Goal: Information Seeking & Learning: Learn about a topic

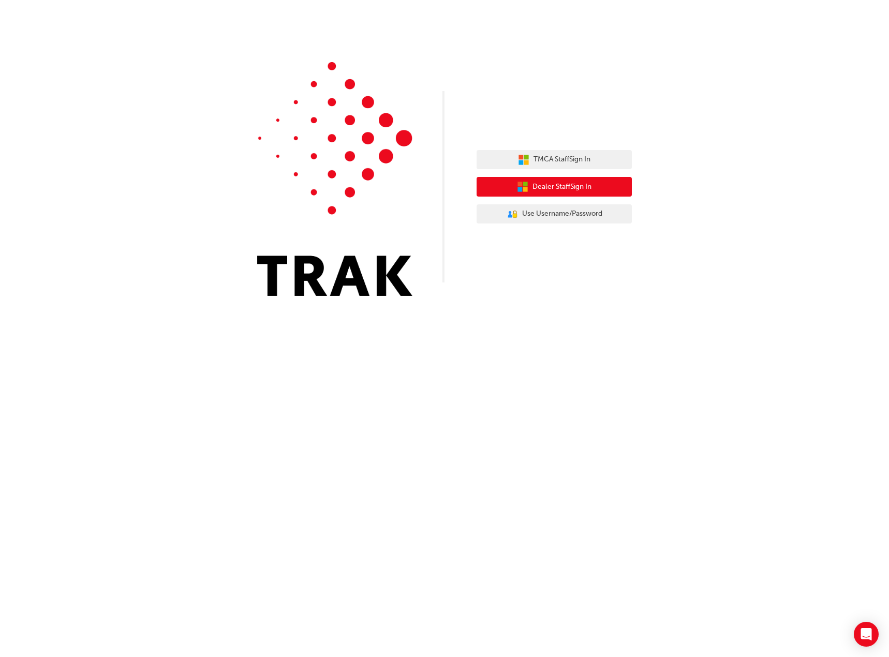
click at [556, 183] on span "Dealer Staff Sign In" at bounding box center [561, 187] width 59 height 12
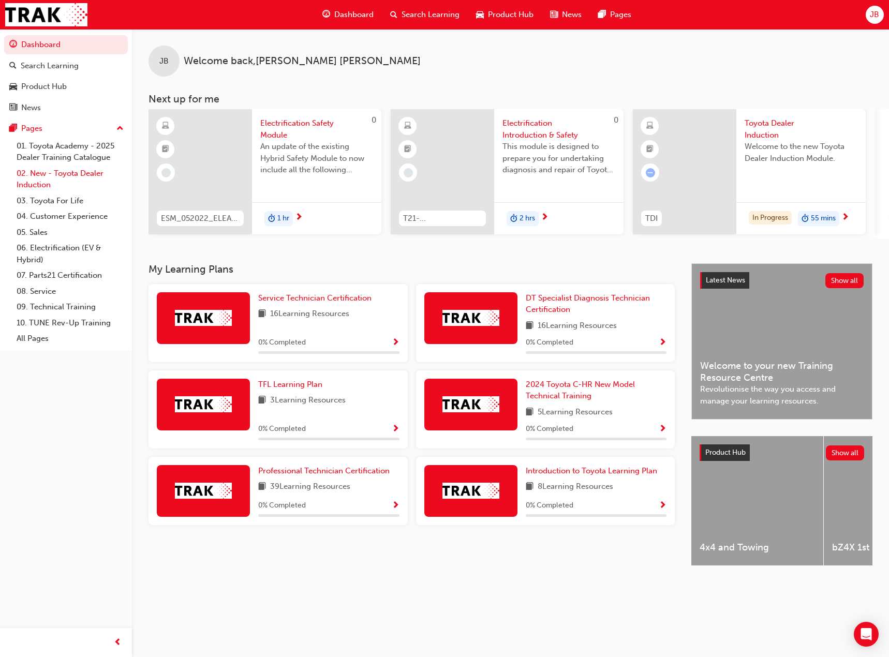
click at [75, 178] on link "02. New - Toyota Dealer Induction" at bounding box center [69, 179] width 115 height 27
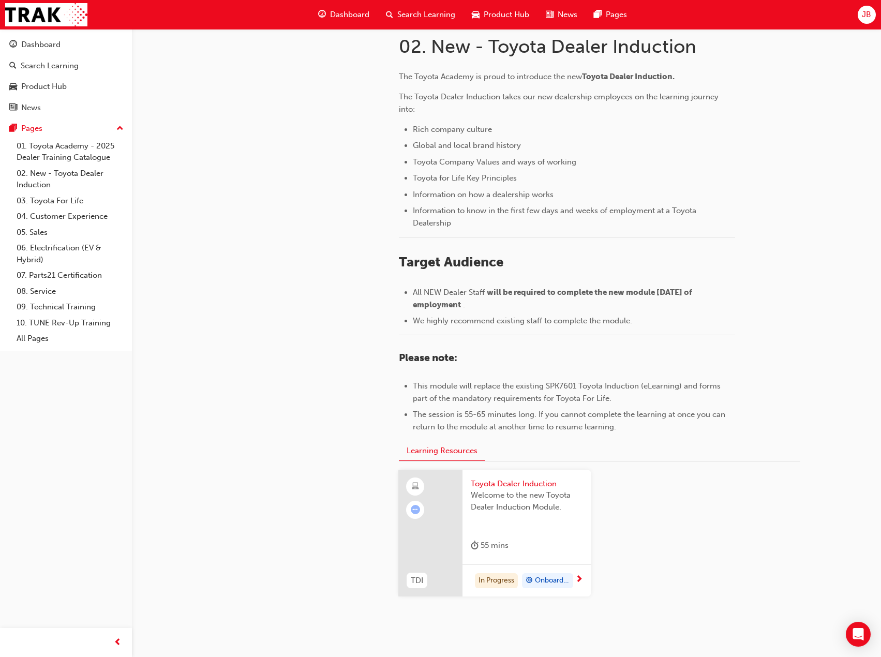
scroll to position [270, 0]
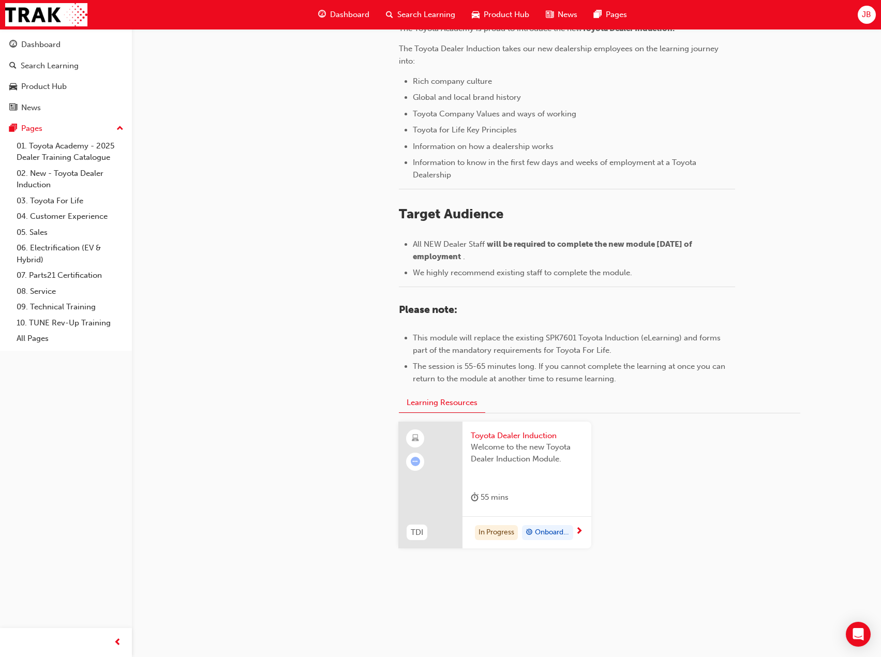
click at [512, 435] on span "Toyota Dealer Induction" at bounding box center [527, 436] width 112 height 12
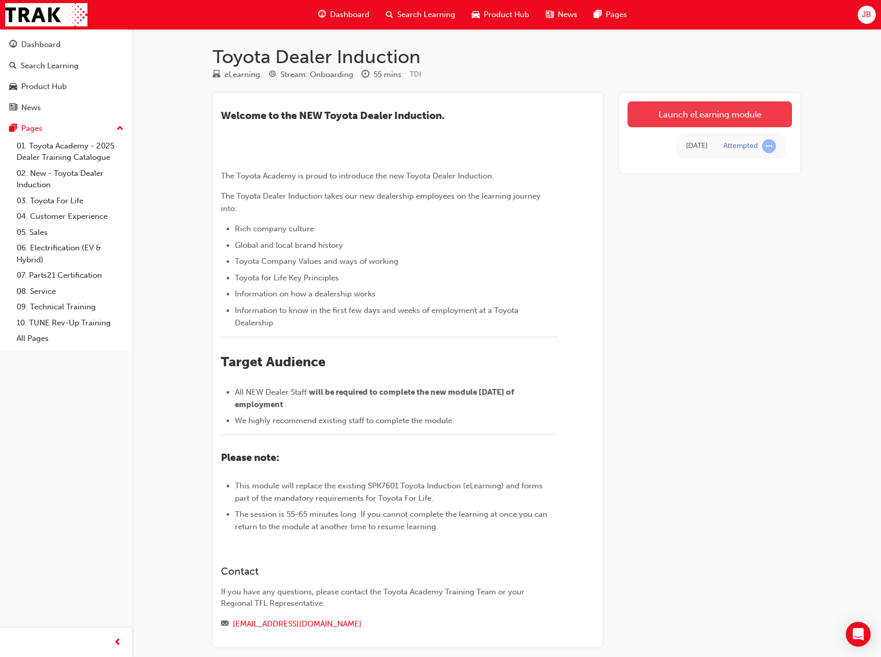
click at [739, 121] on link "Launch eLearning module" at bounding box center [710, 114] width 165 height 26
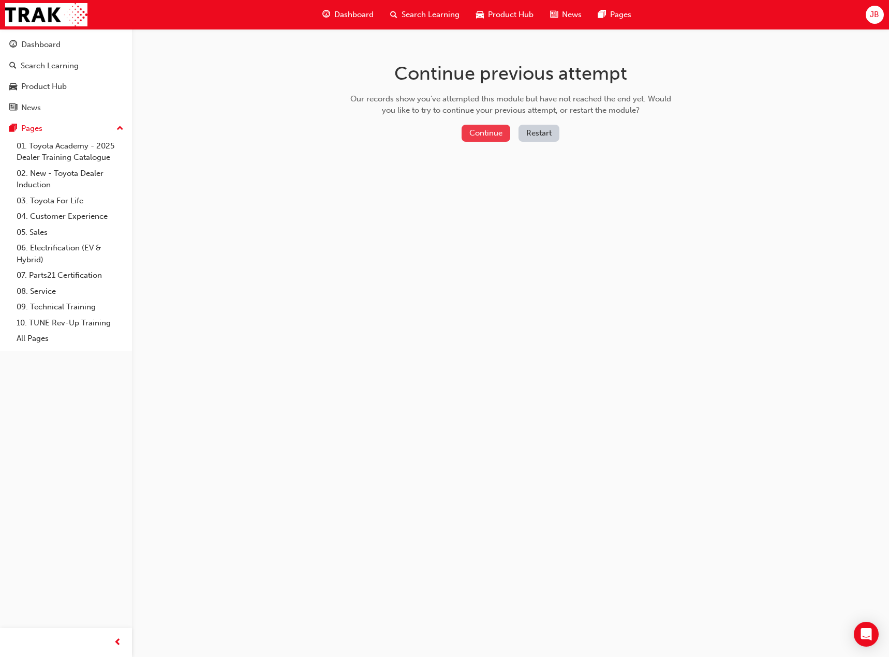
click at [483, 132] on button "Continue" at bounding box center [486, 133] width 49 height 17
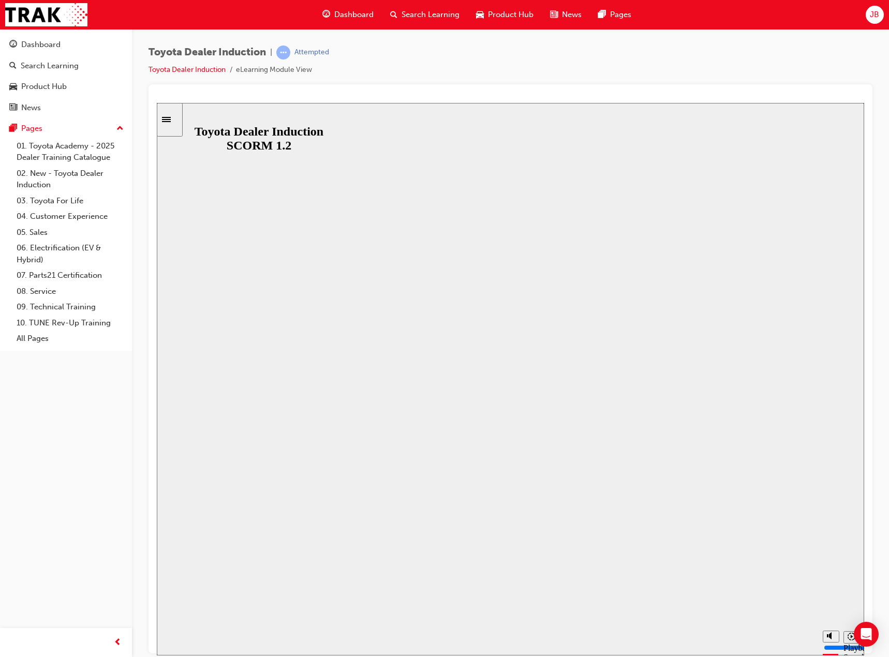
click at [196, 642] on button "Resume" at bounding box center [176, 648] width 39 height 12
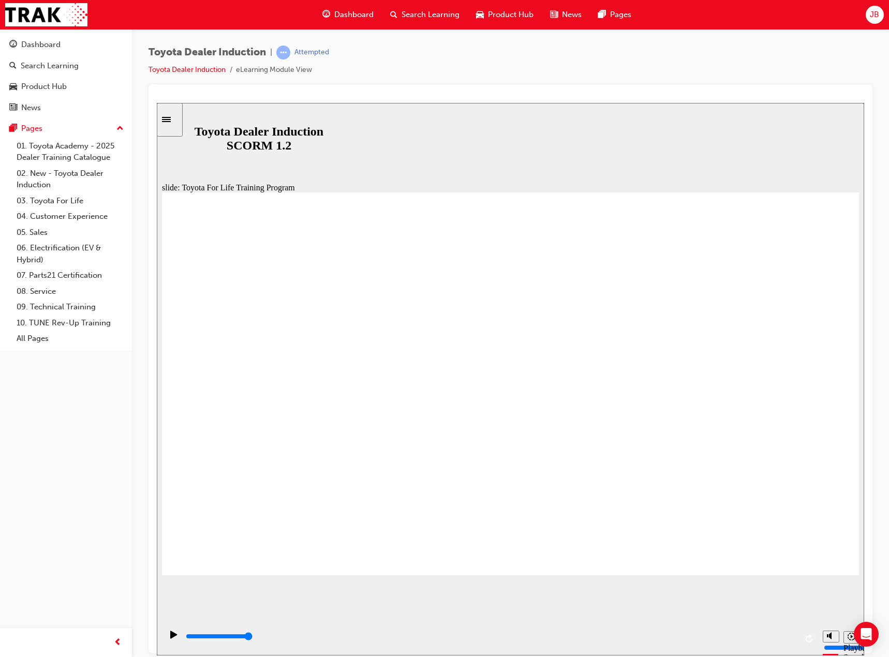
type input "10800"
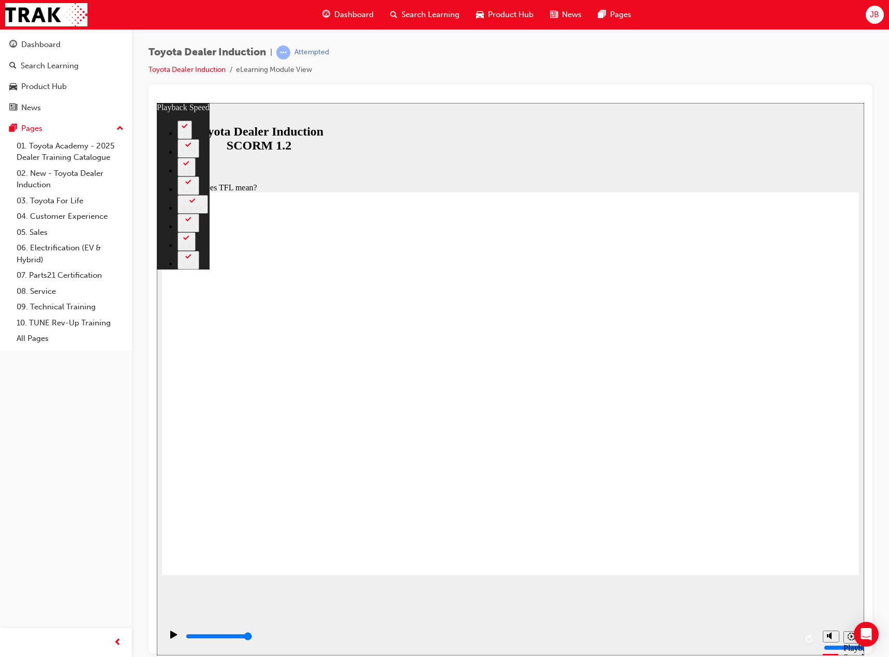
type input "139"
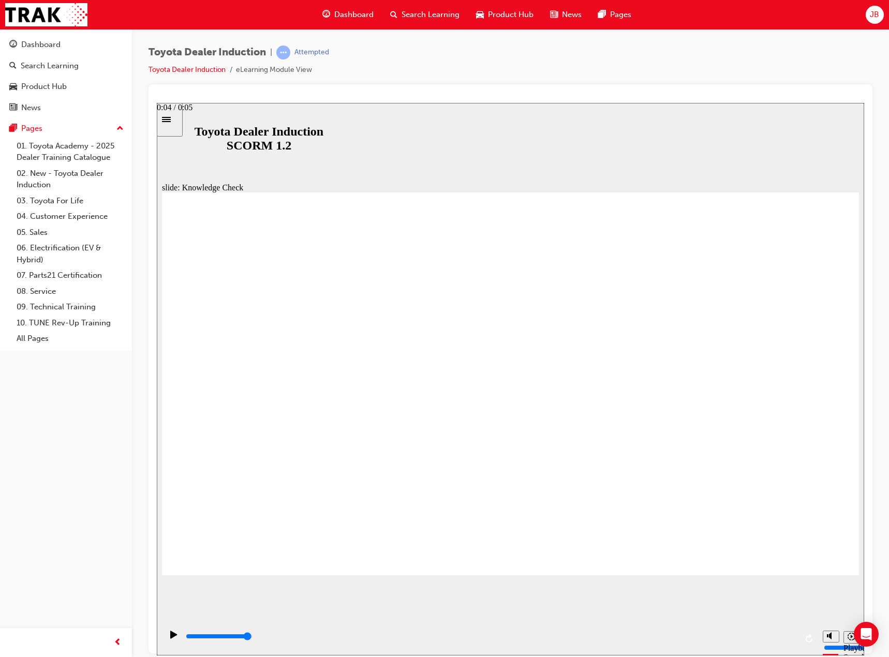
click at [252, 637] on input "slide progress" at bounding box center [219, 636] width 67 height 8
type input "5000"
radio input "true"
drag, startPoint x: 565, startPoint y: 441, endPoint x: 261, endPoint y: 543, distance: 320.4
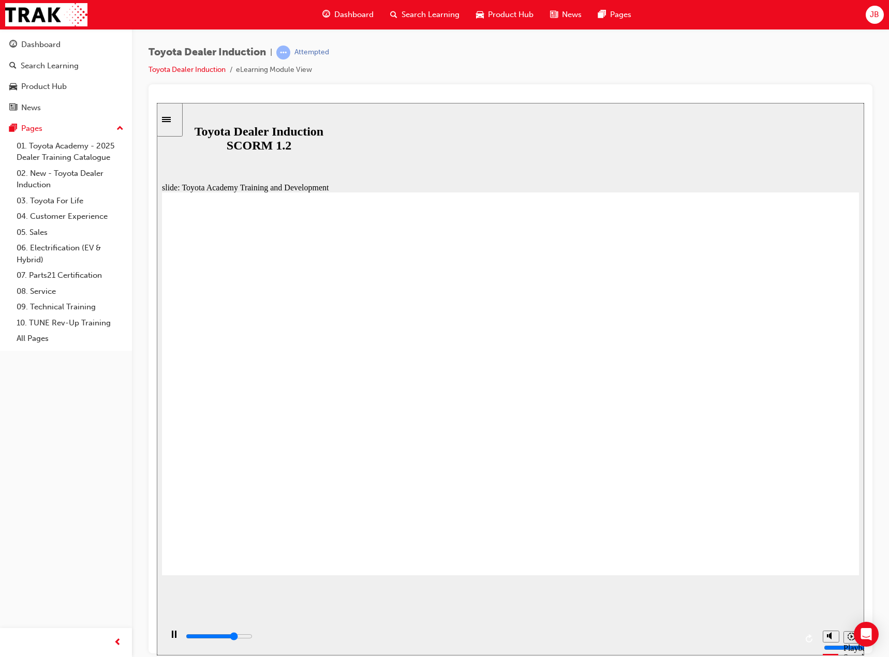
type input "1400"
radio input "true"
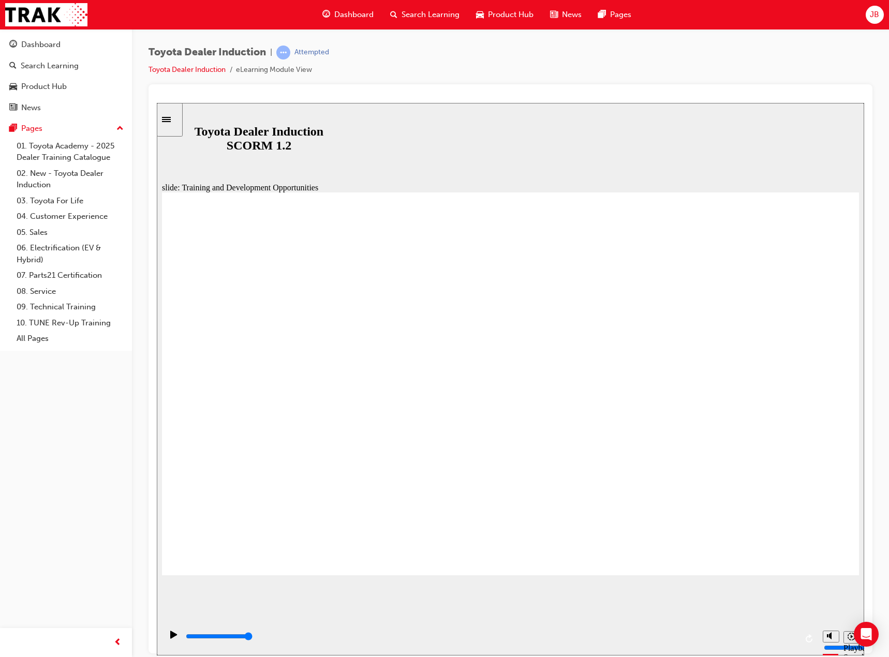
type input "42300"
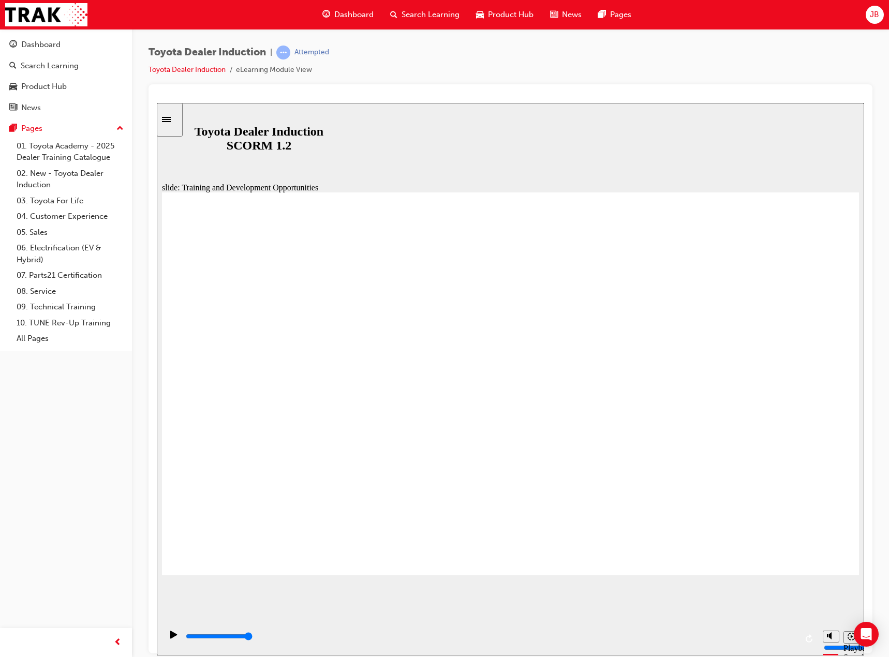
click at [800, 576] on div "slide: Training and Development Opportunities Group 1 Round Single Corner Recta…" at bounding box center [510, 378] width 707 height 553
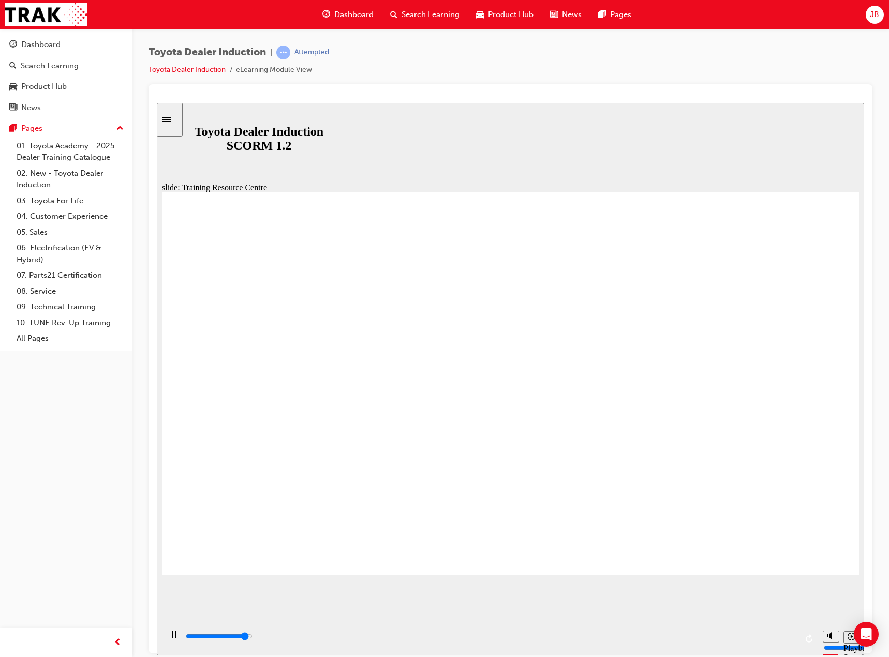
type input "5000"
radio input "true"
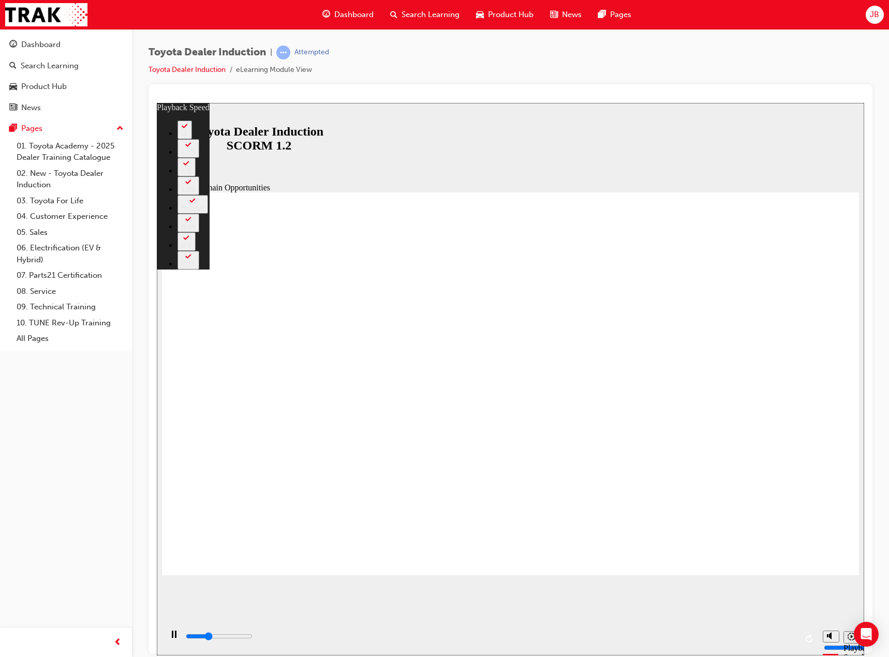
type input "3600"
type input "0"
type input "3800"
type input "0"
type input "4100"
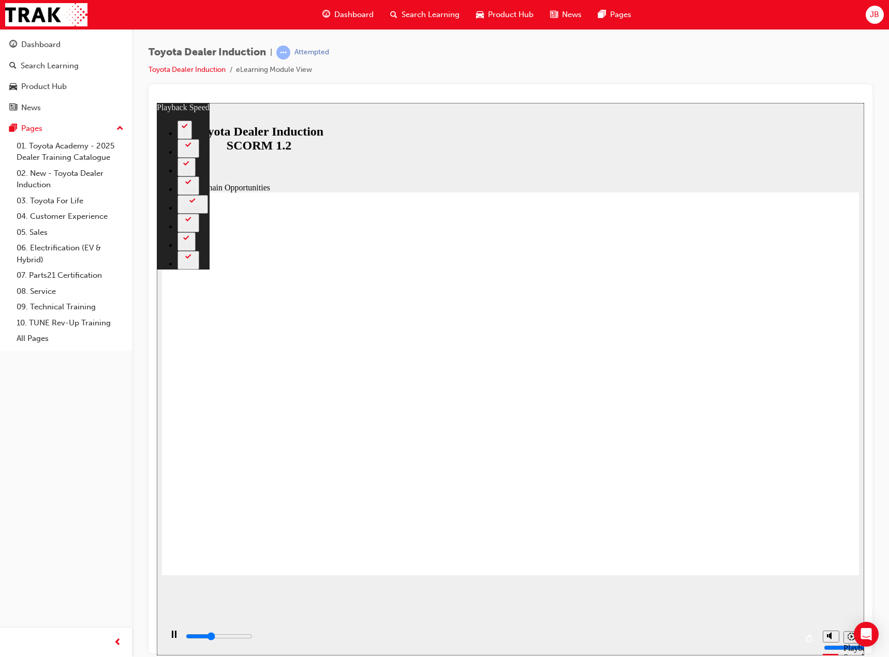
type input "1"
type input "4300"
type input "1"
type input "4600"
type input "1"
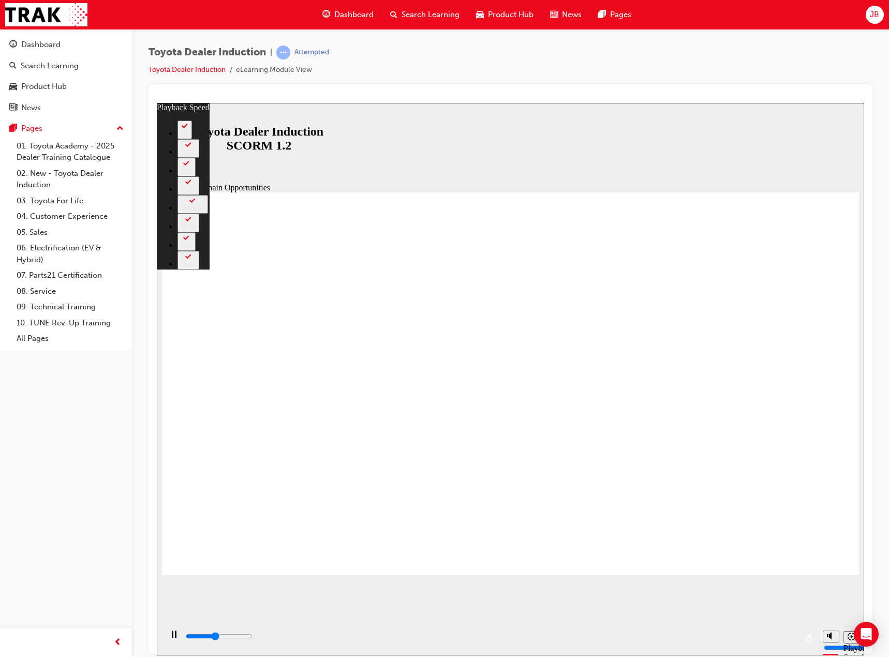
type input "4900"
type input "1"
type input "5100"
type input "2"
type input "5400"
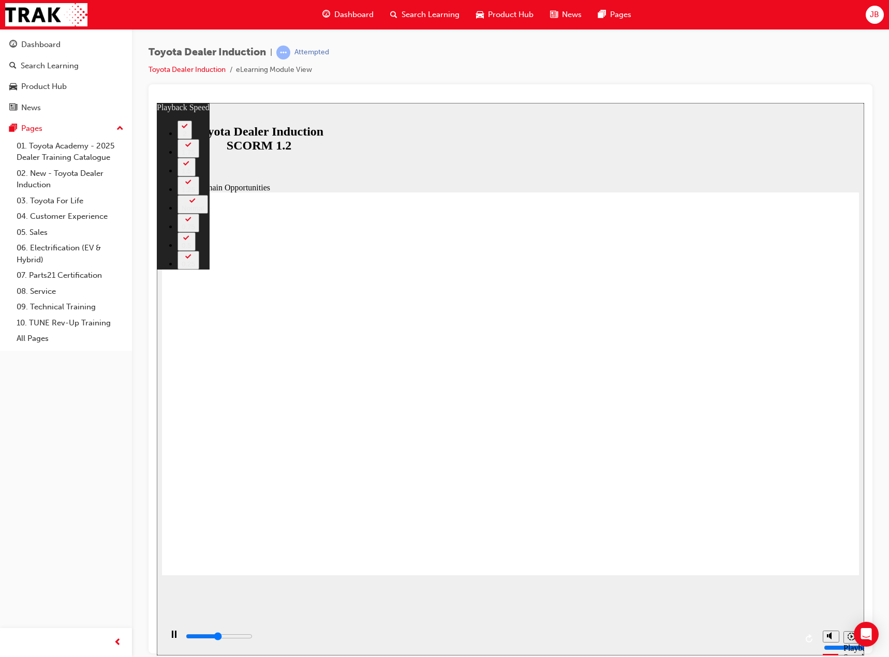
type input "2"
type input "5700"
type input "2"
type input "5900"
type input "2"
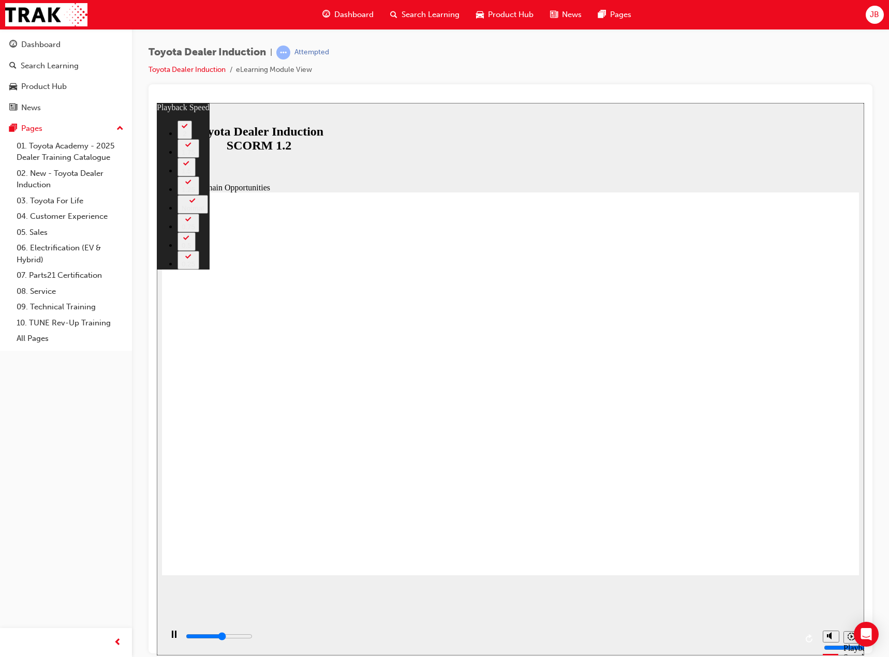
type input "6200"
type input "3"
type input "6500"
type input "3"
type input "6800"
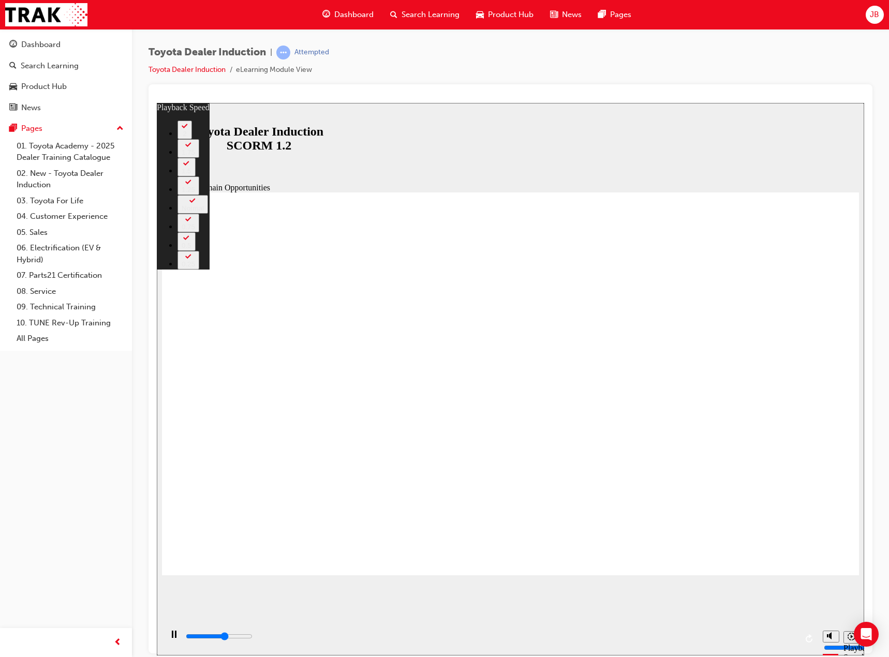
type input "3"
type input "7000"
type input "3"
type input "7200"
type input "3"
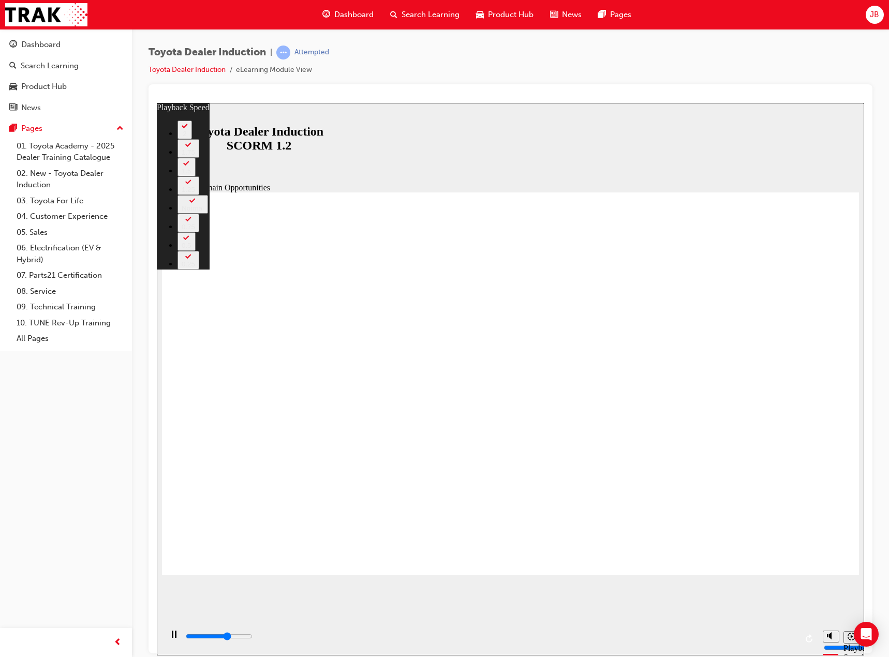
type input "7300"
type input "4"
type input "7500"
type input "4"
type input "7600"
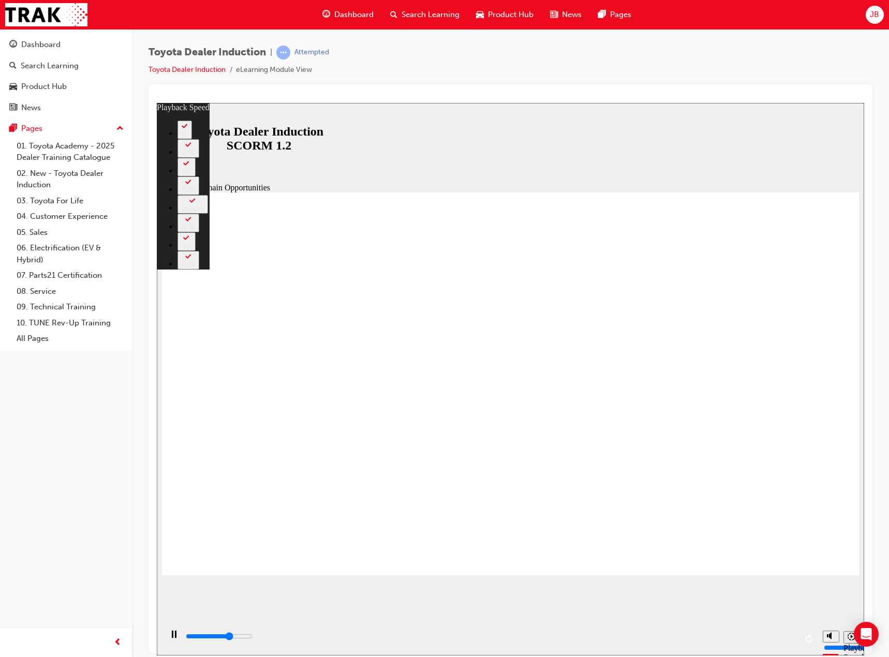
type input "4"
type input "7600"
type input "4"
type input "7800"
type input "4"
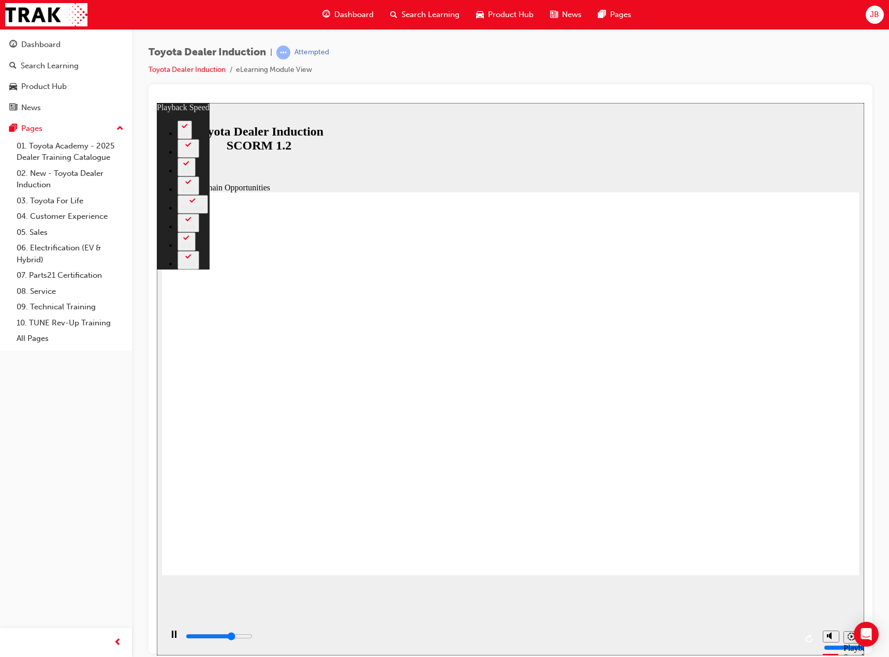
type input "8000"
type input "4"
type input "8300"
type input "5"
type input "8600"
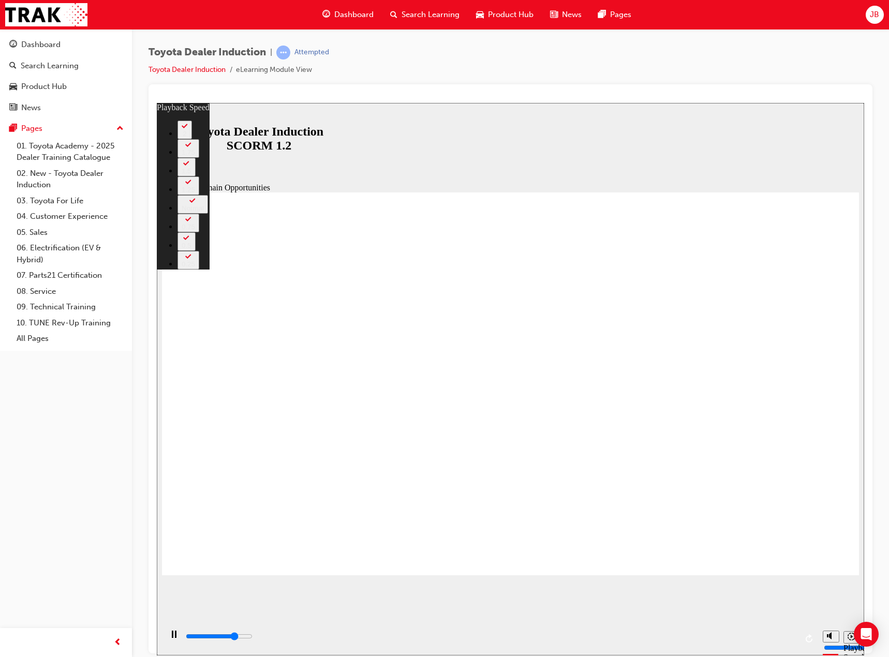
type input "5"
type input "8900"
type input "5"
type input "9100"
type input "6"
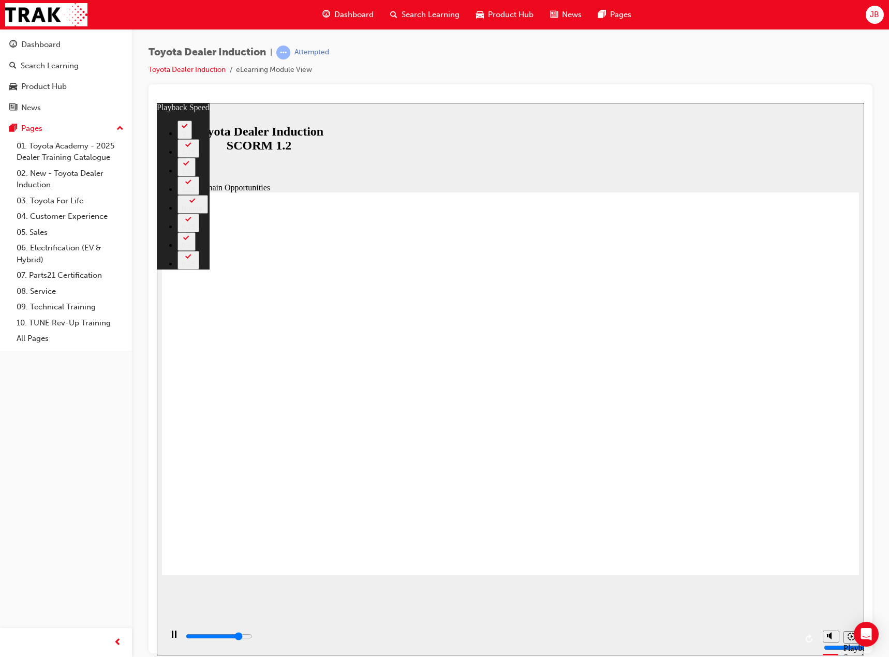
type input "9400"
type input "6"
type input "9700"
type input "6"
type input "9900"
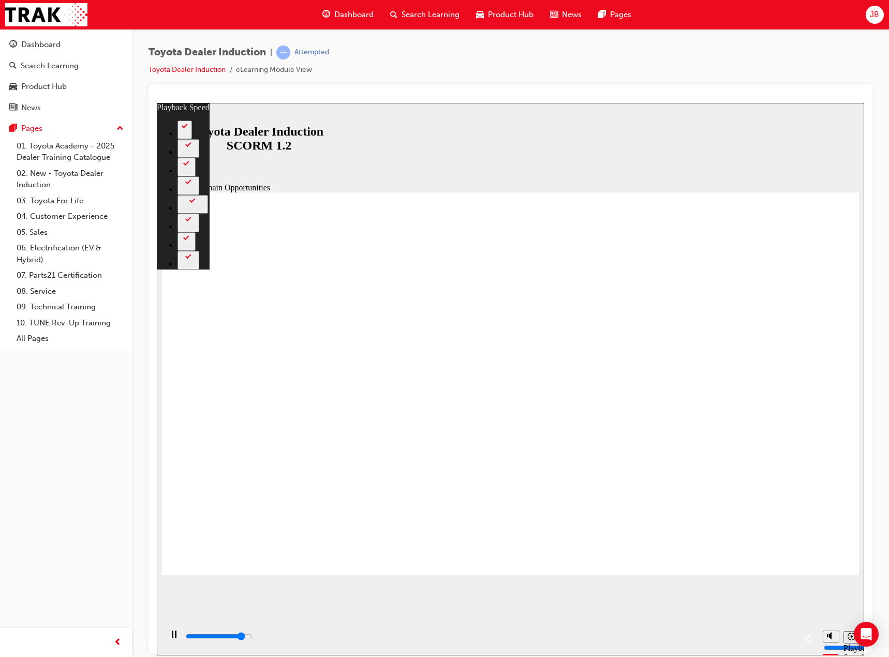
type input "6"
type input "10200"
type input "7"
type input "10500"
type input "7"
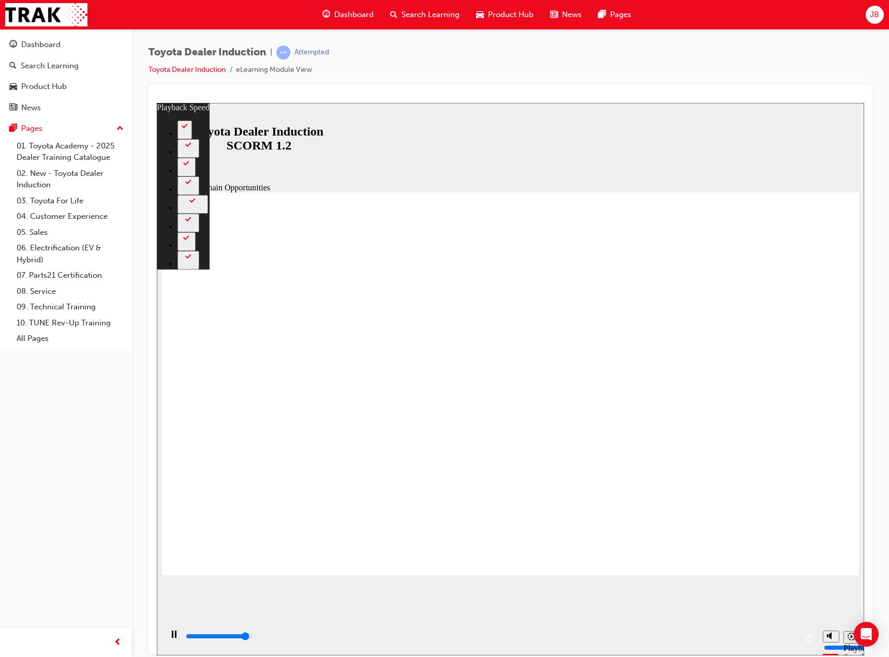
type input "10700"
type input "7"
type input "10700"
type input "7"
type input "11000"
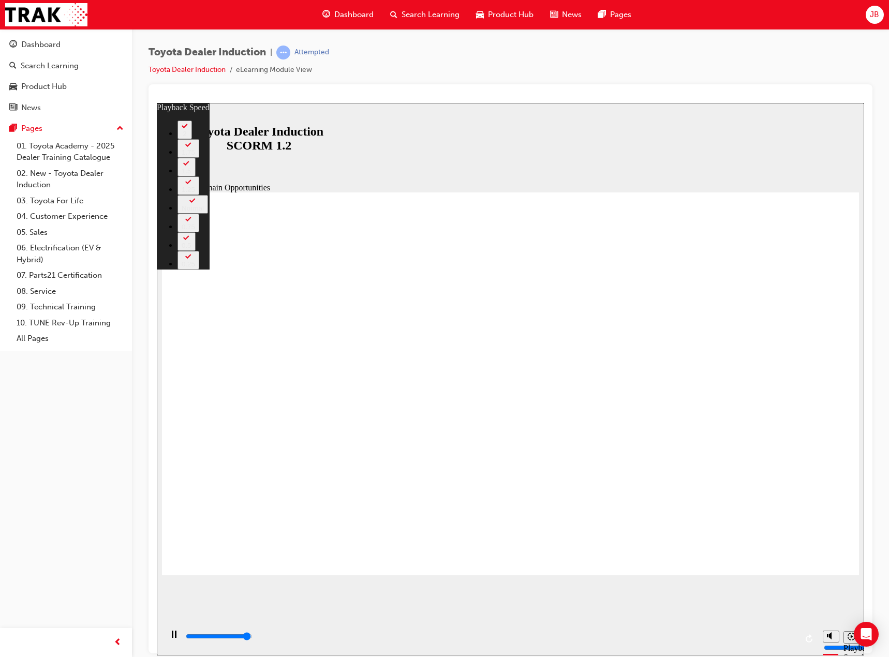
type input "7"
type input "11300"
type input "8"
type input "11300"
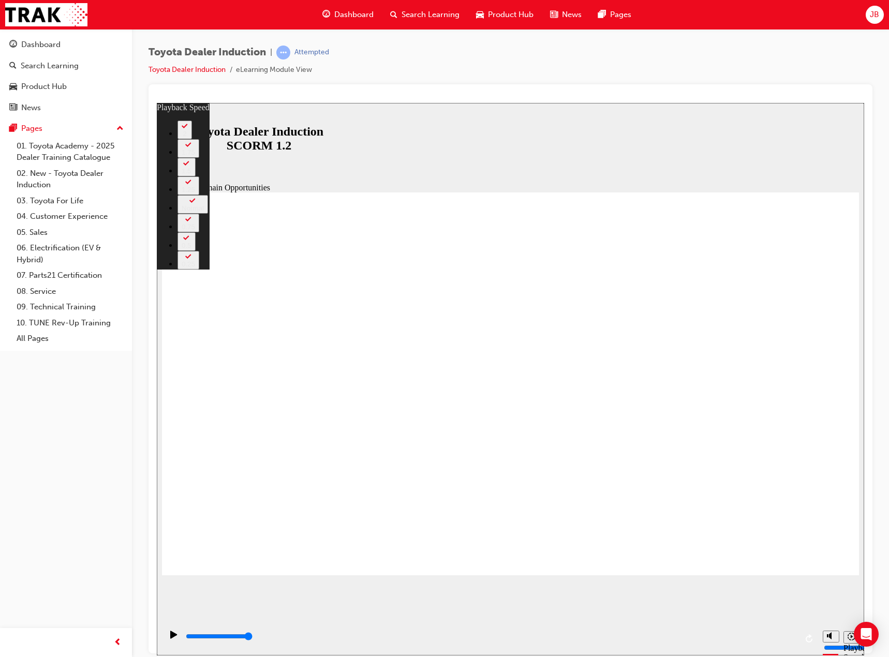
type input "64"
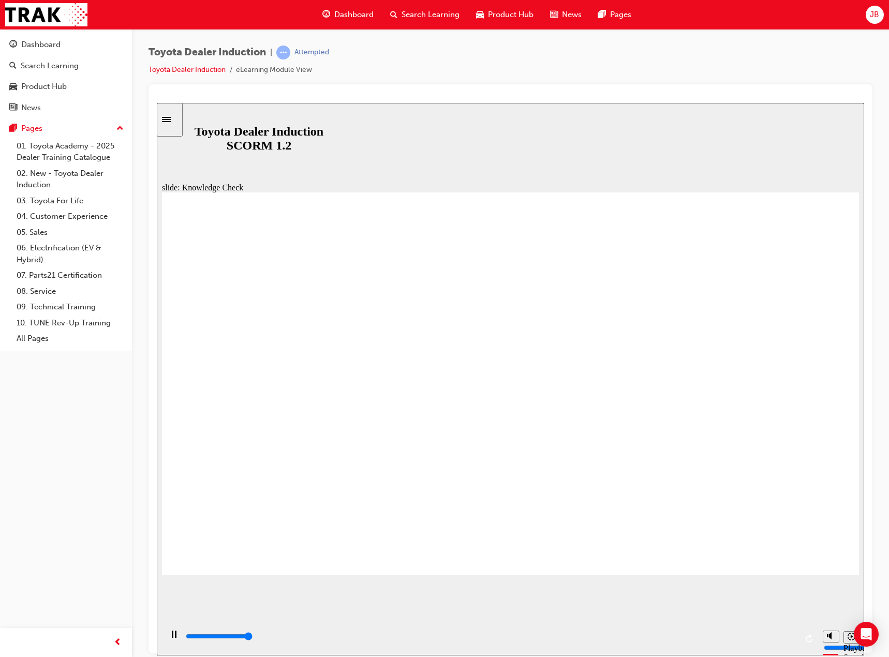
type input "5000"
radio input "true"
type input "5000"
radio input "true"
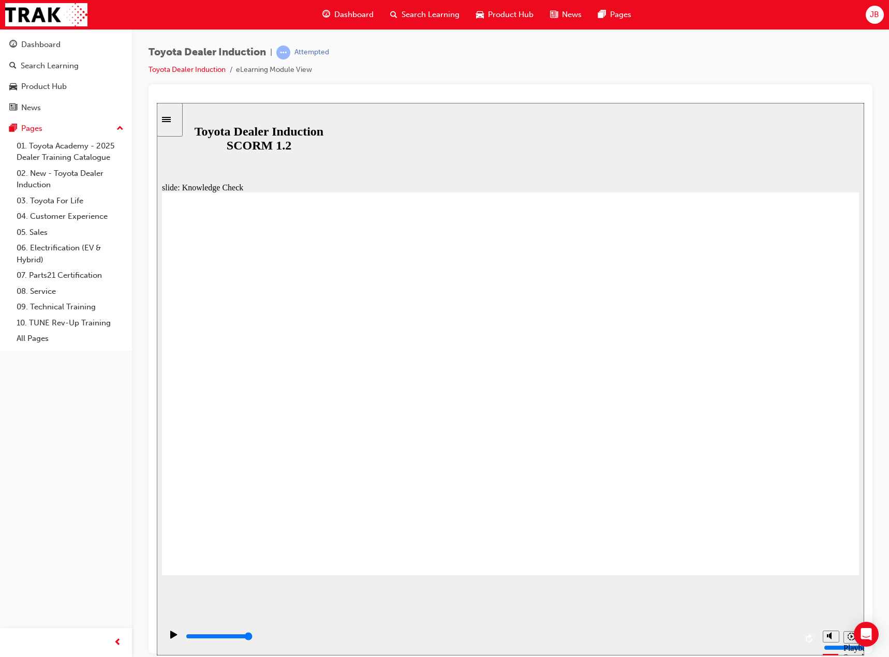
drag, startPoint x: 387, startPoint y: 441, endPoint x: 808, endPoint y: 218, distance: 476.6
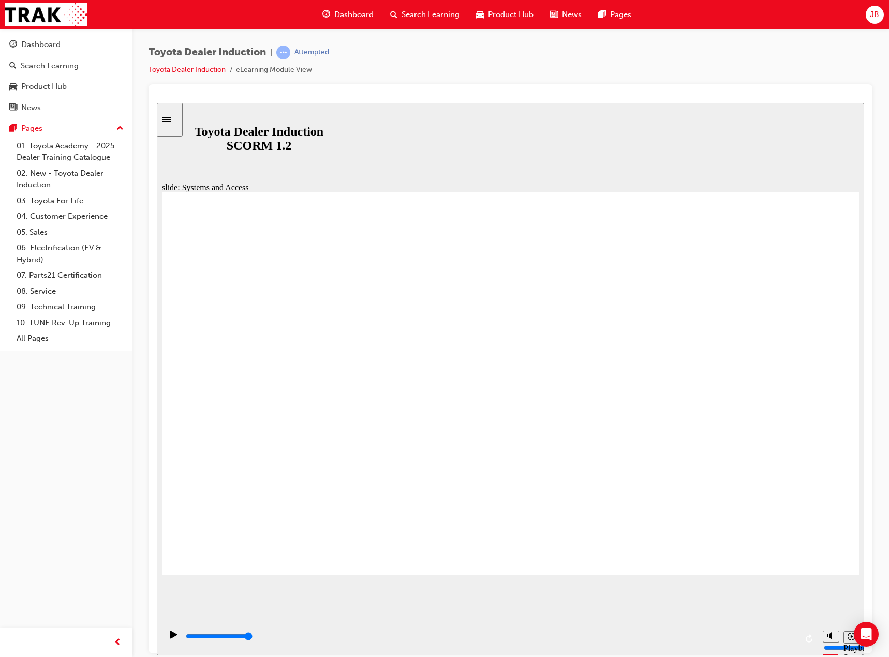
drag, startPoint x: 735, startPoint y: 325, endPoint x: 741, endPoint y: 315, distance: 11.9
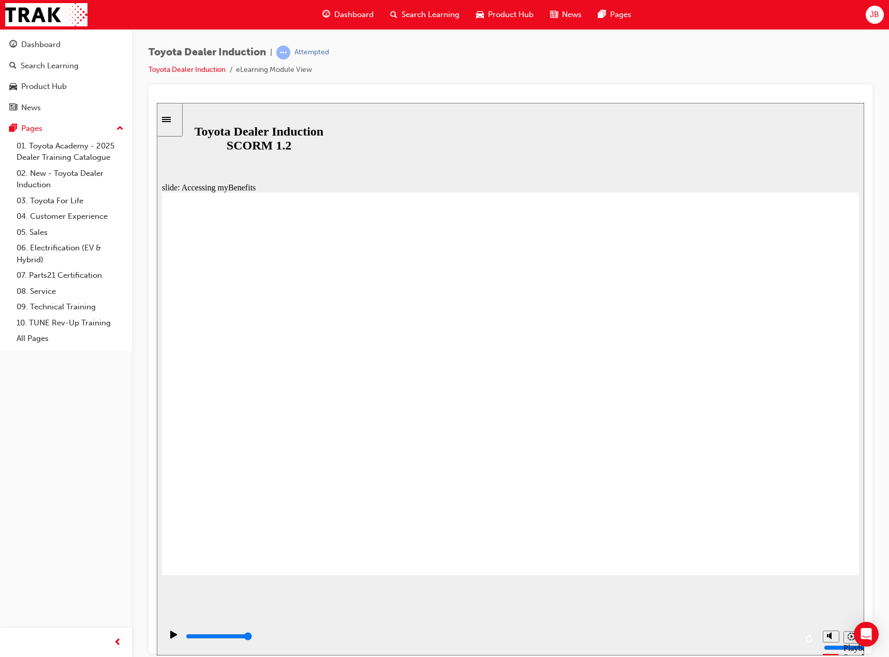
drag, startPoint x: 822, startPoint y: 551, endPoint x: 808, endPoint y: 539, distance: 18.0
type input "1800"
type input "E"
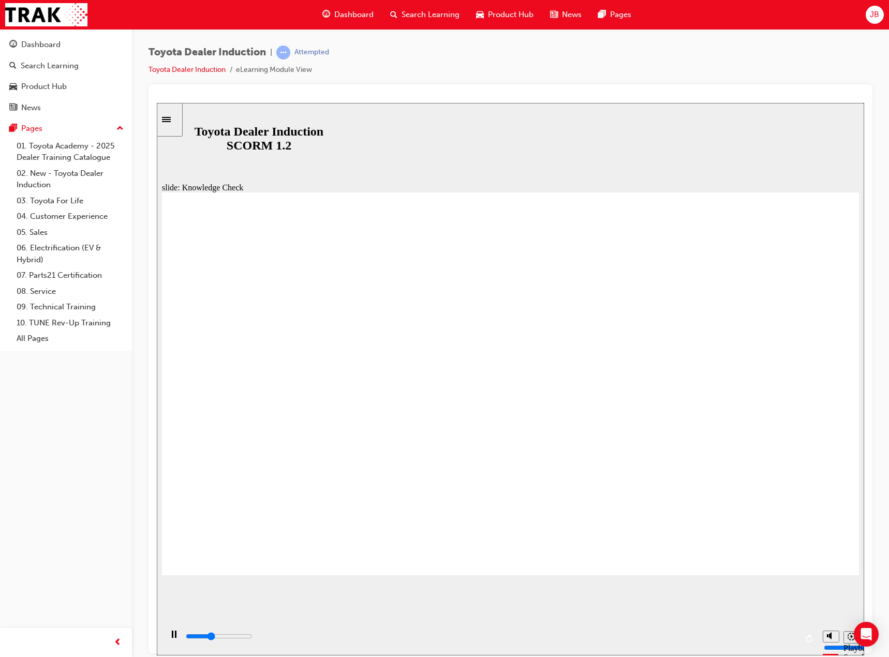
type input "E"
type input "1900"
type input "En"
type input "2000"
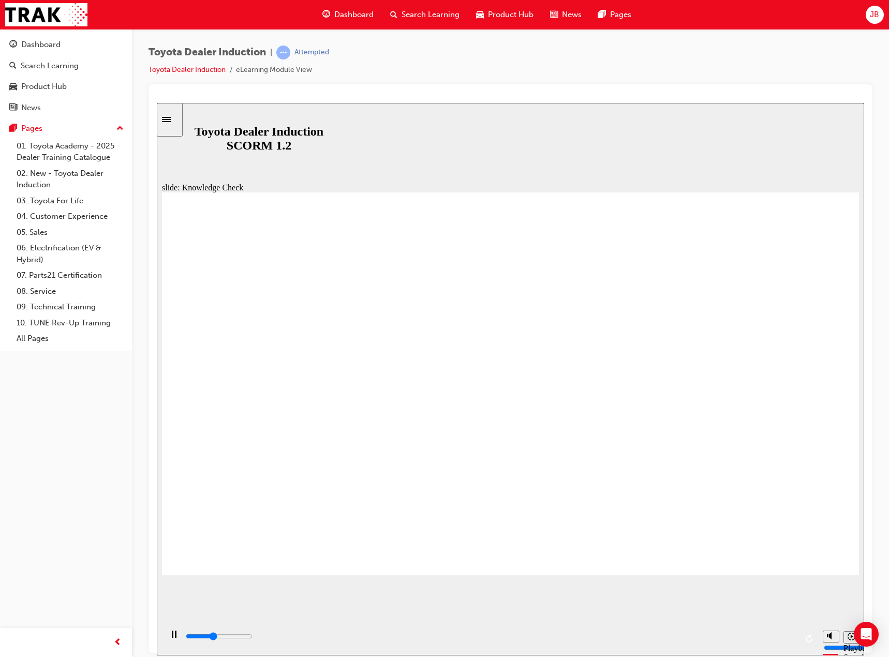
type input "Eng"
type input "2100"
type input "Enga"
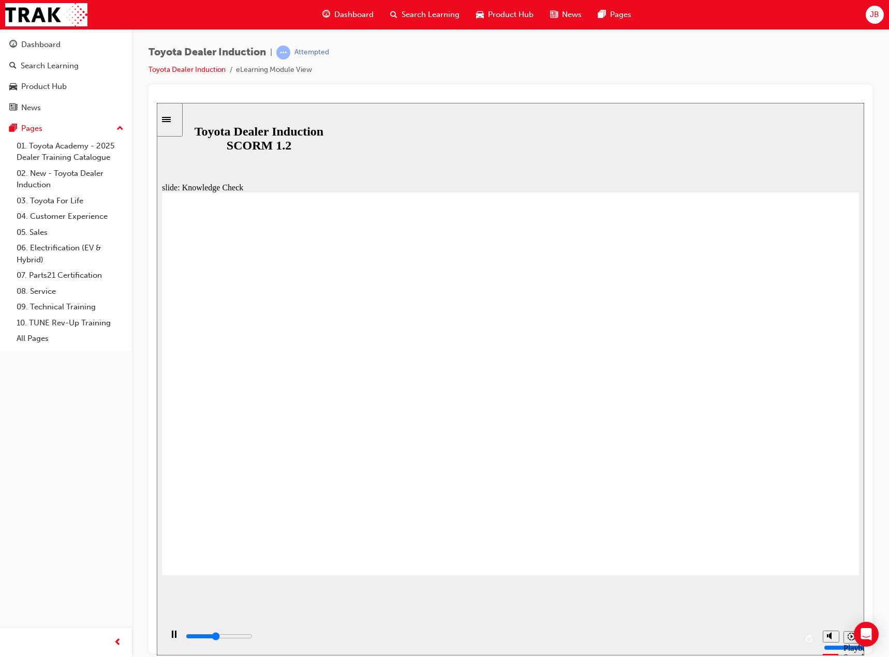
type input "2300"
type input "Engag"
type input "2400"
type input "Engage"
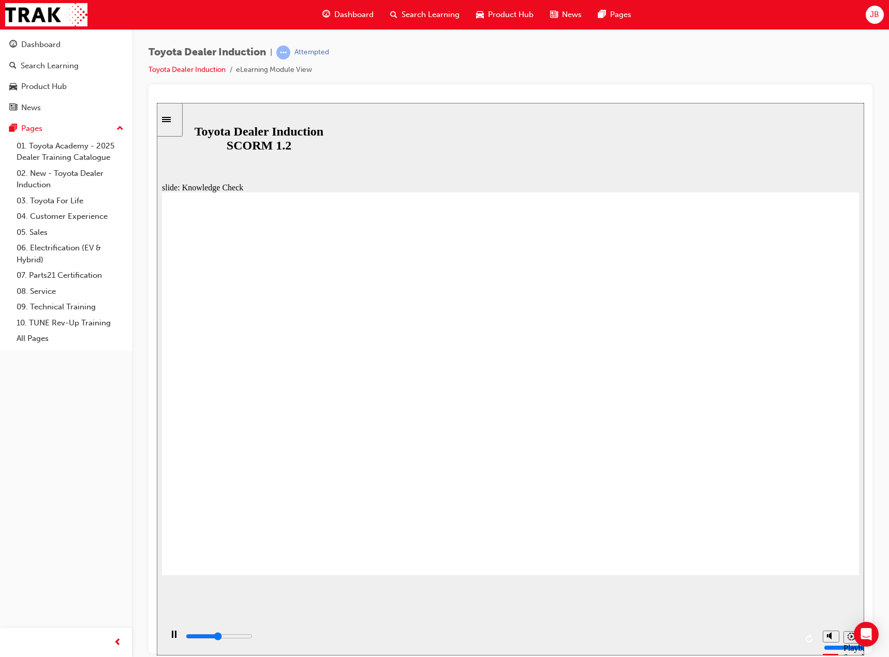
type input "Engage"
type input "2500"
type input "Engage"
type input "2700"
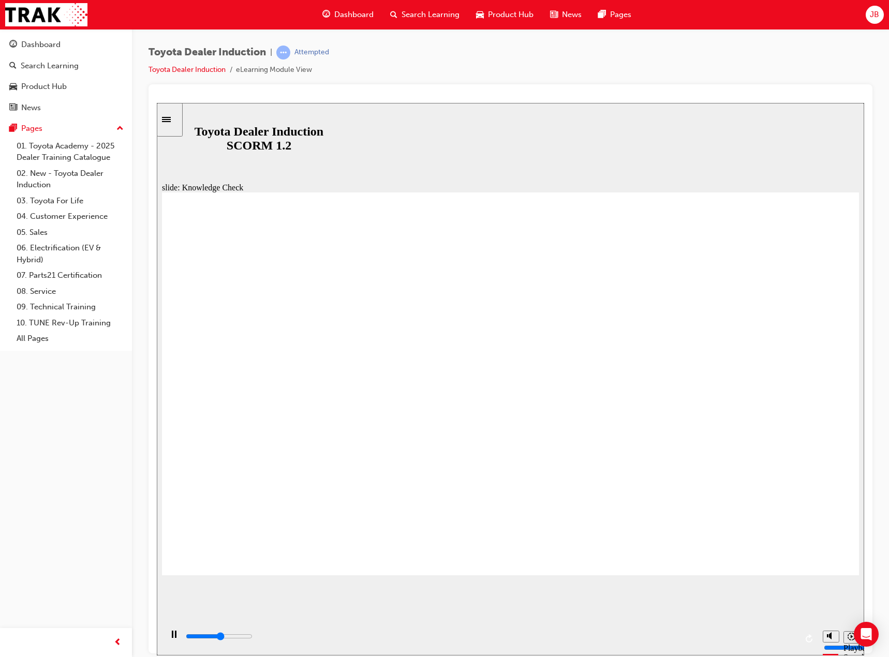
type input "Engage m"
type input "2700"
type input "Engage mo"
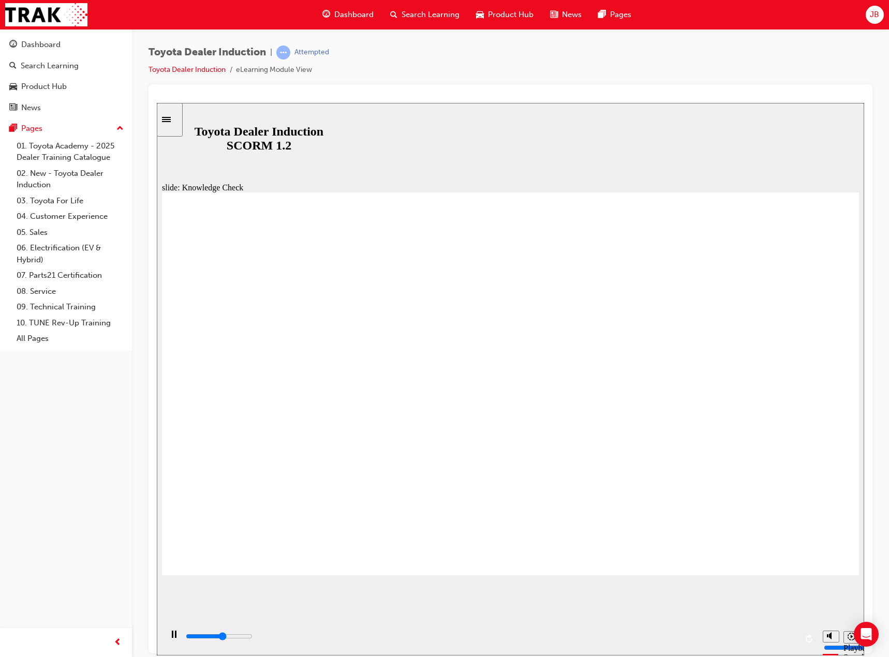
type input "2800"
type input "Engage mob"
type input "3100"
type input "Engage mobi"
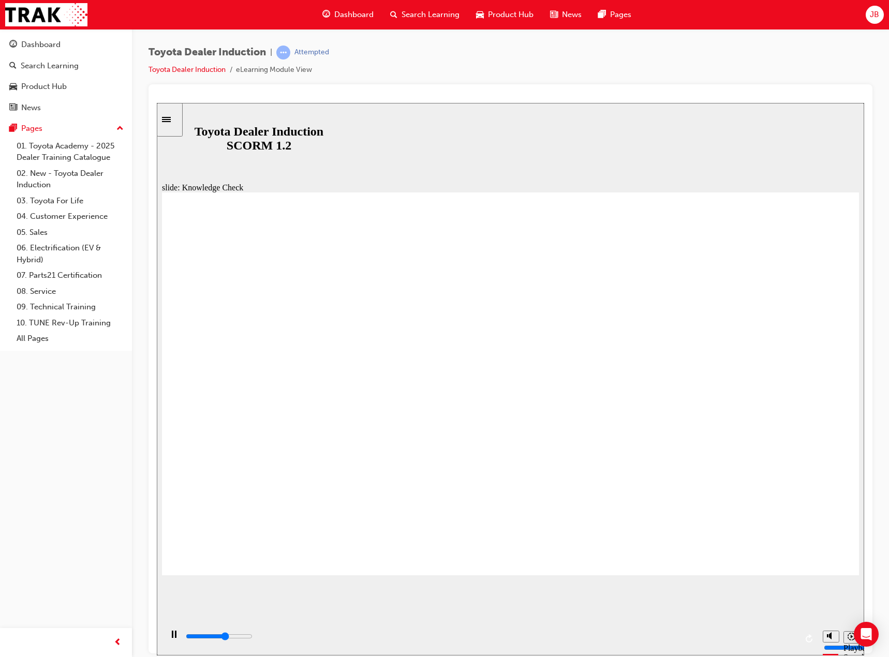
type input "Engage mobi"
type input "3200"
type input "Engage mobil"
type input "3400"
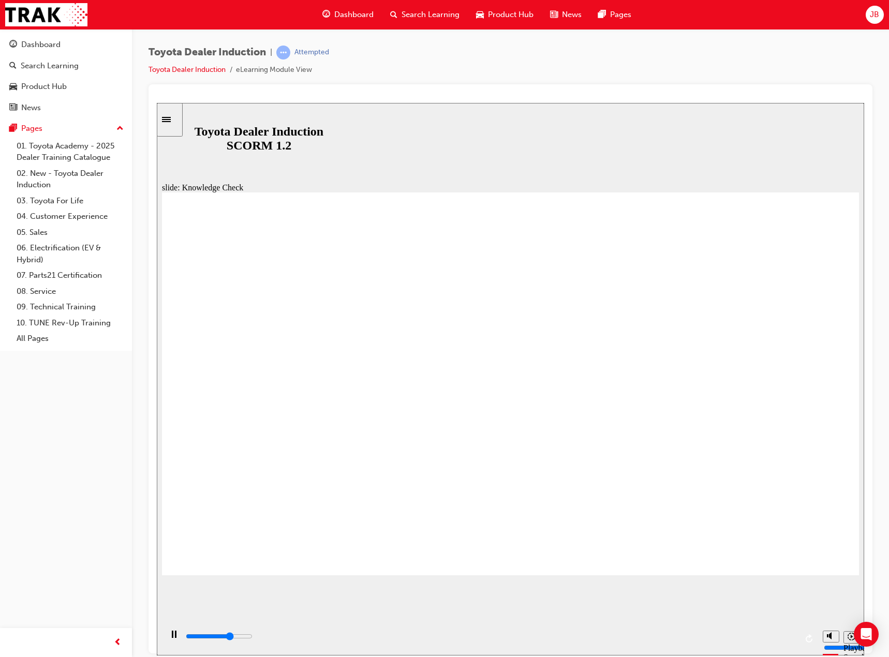
type input "Engage mobile"
type input "3500"
type input "Engage mobile"
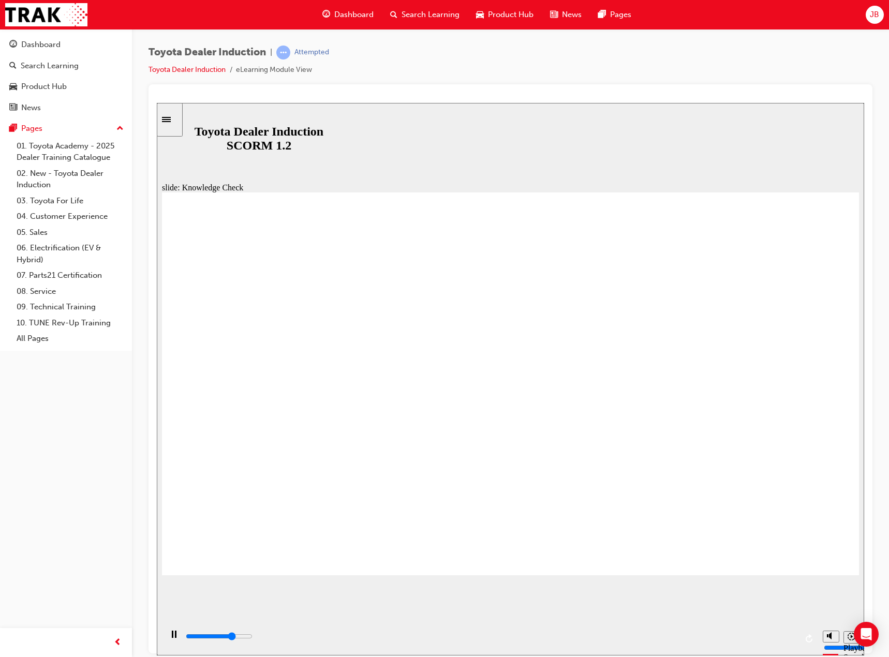
type input "3700"
type input "Engage mobile a"
type input "3800"
type input "Engage mobile ap"
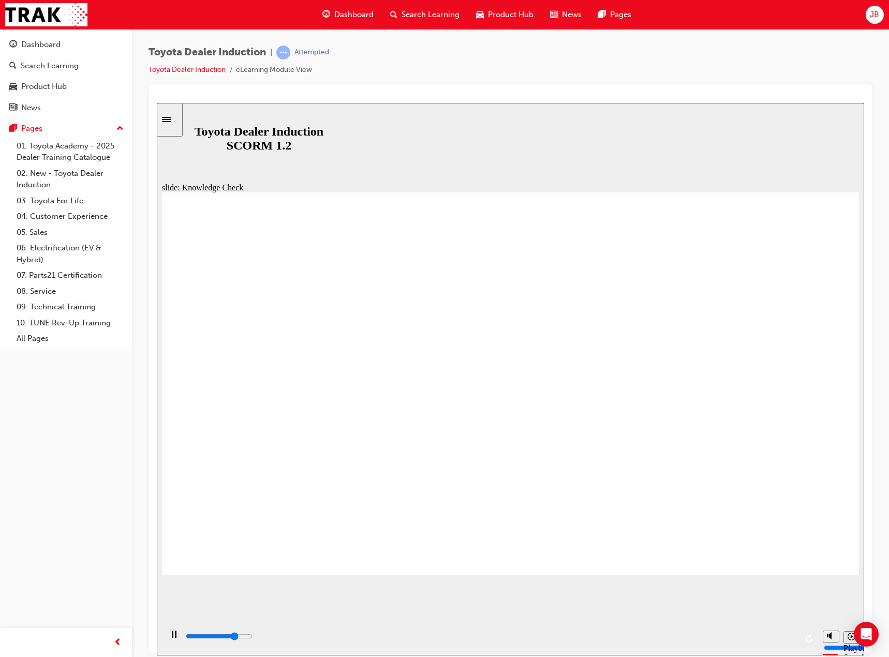
type input "Engage mobile ap"
type input "4000"
type input "Engage mobile app"
type input "5000"
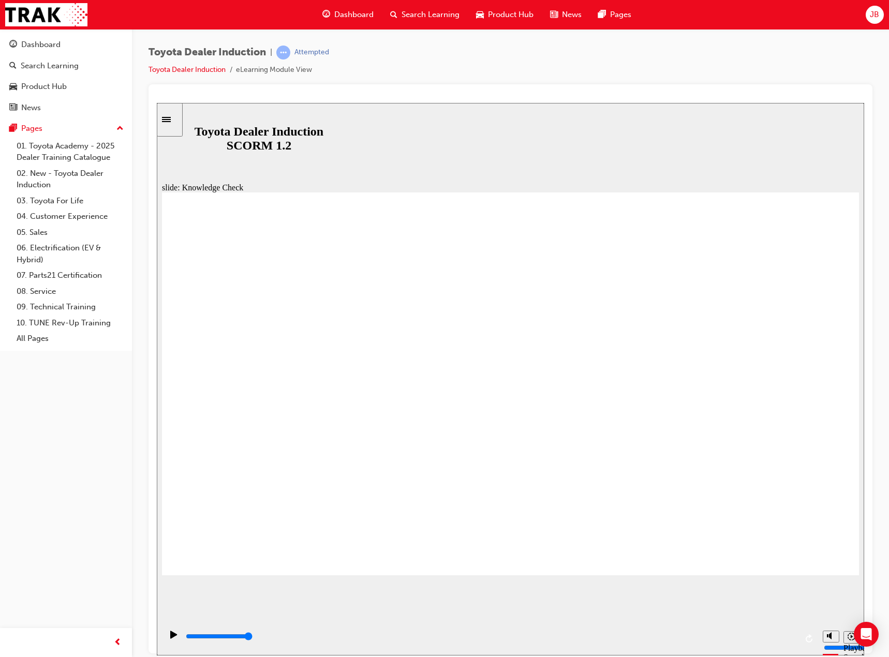
type input "Engage mobile app"
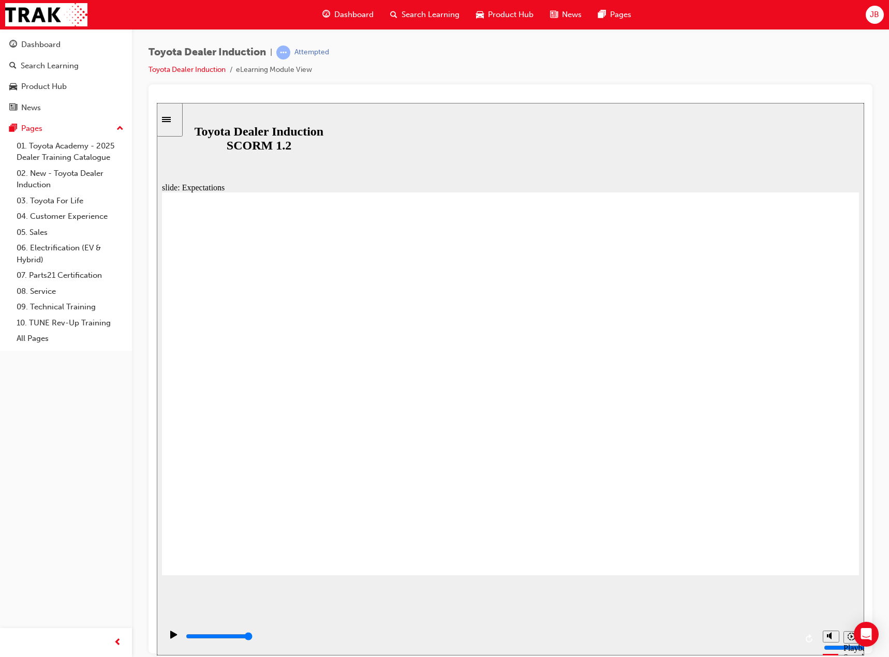
drag, startPoint x: 349, startPoint y: 261, endPoint x: 443, endPoint y: 290, distance: 98.4
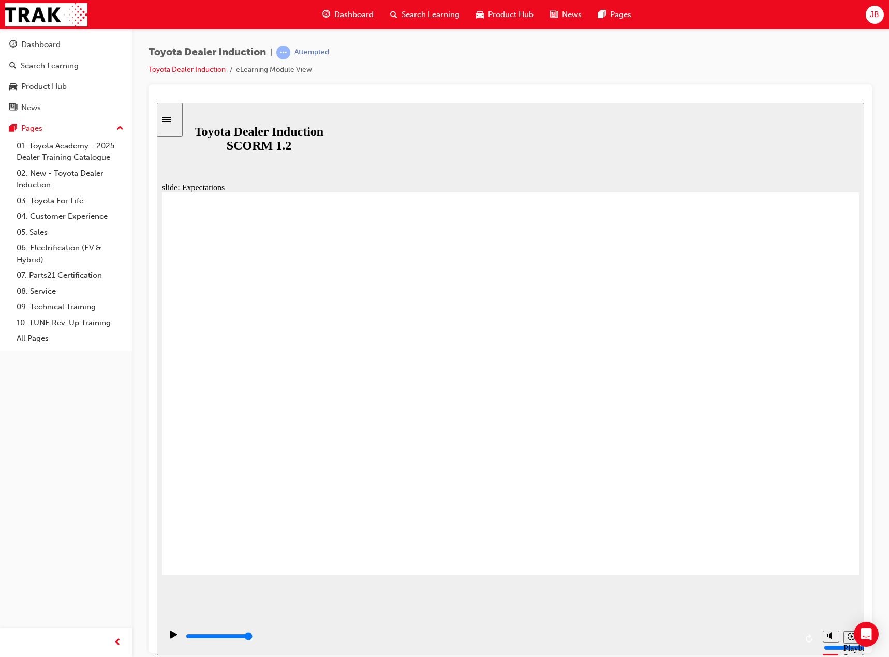
drag, startPoint x: 789, startPoint y: 526, endPoint x: 792, endPoint y: 531, distance: 5.9
type input "8400"
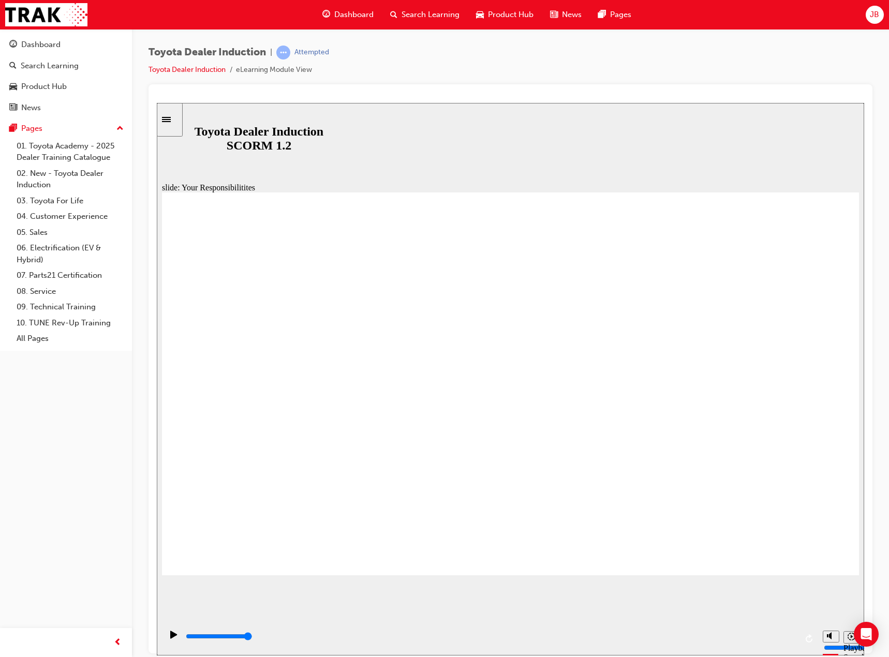
checkbox input "true"
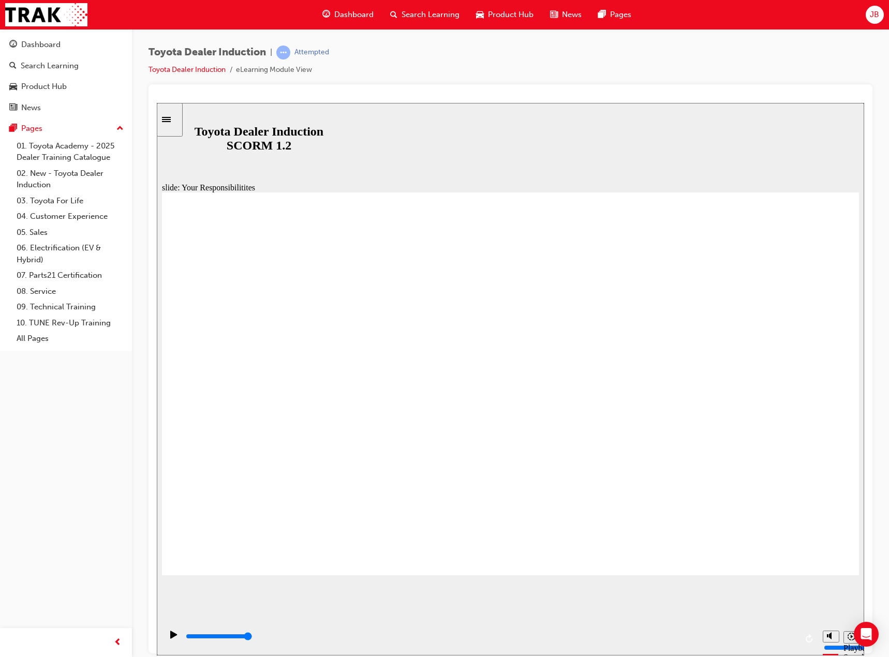
checkbox input "true"
drag, startPoint x: 229, startPoint y: 424, endPoint x: 225, endPoint y: 478, distance: 54.5
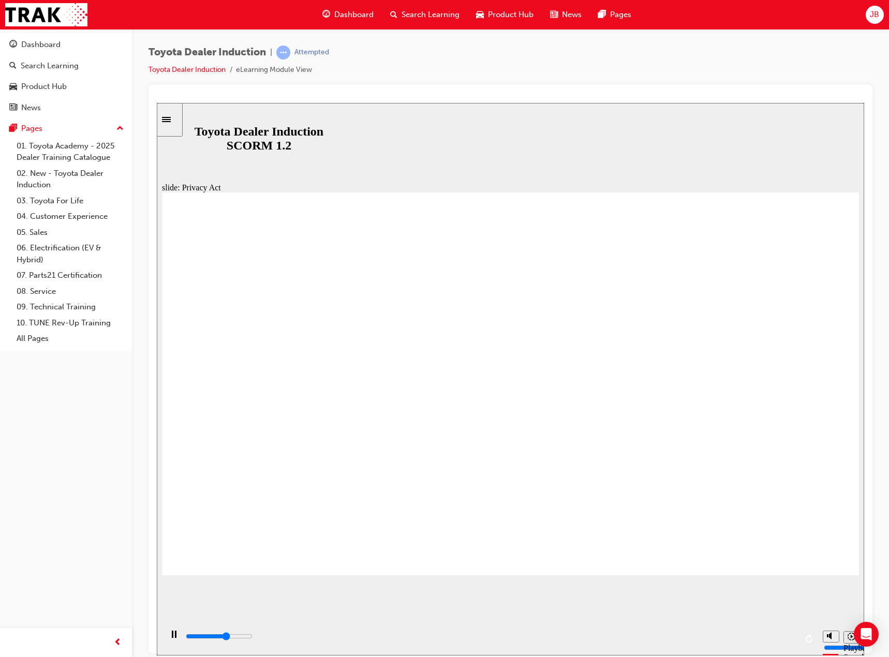
drag, startPoint x: 427, startPoint y: 236, endPoint x: 421, endPoint y: 264, distance: 28.6
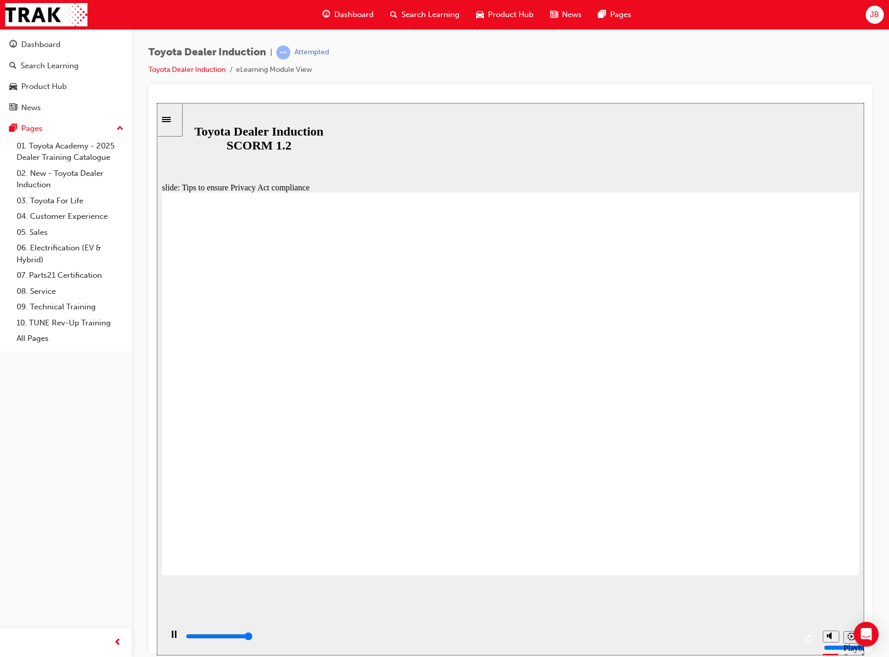
drag, startPoint x: 423, startPoint y: 318, endPoint x: 429, endPoint y: 354, distance: 36.7
drag, startPoint x: 428, startPoint y: 366, endPoint x: 426, endPoint y: 390, distance: 23.4
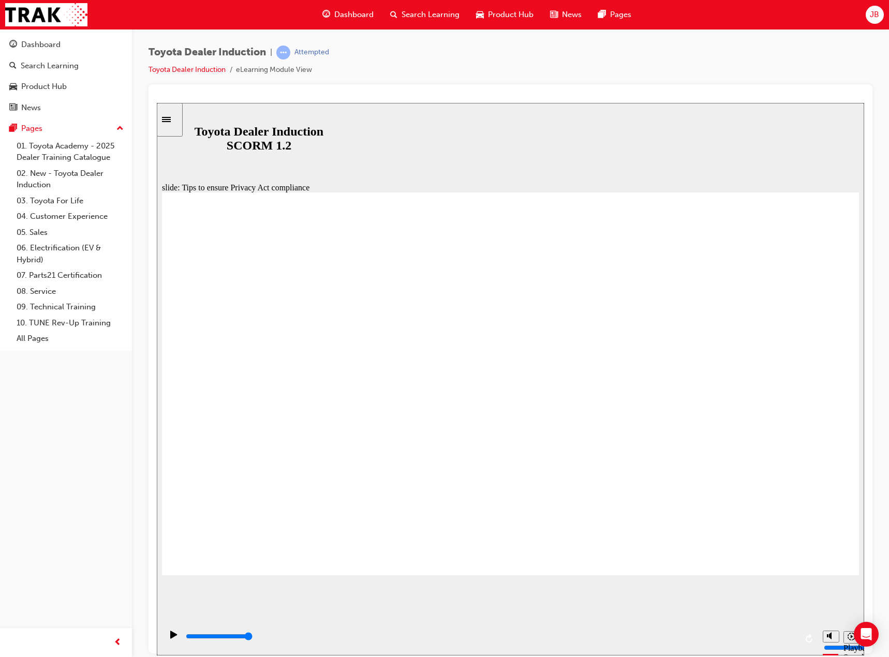
drag, startPoint x: 424, startPoint y: 399, endPoint x: 429, endPoint y: 419, distance: 20.3
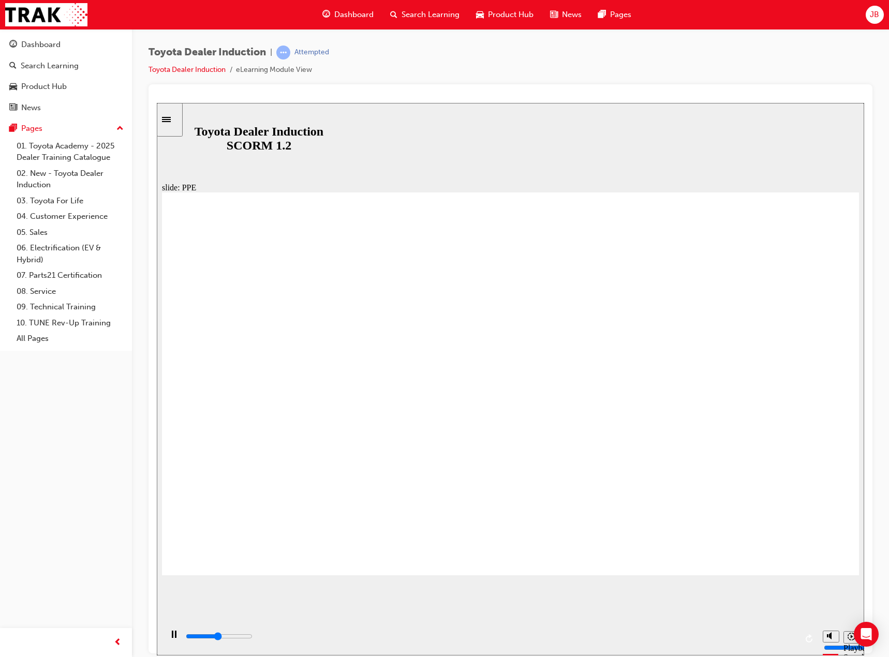
drag, startPoint x: 540, startPoint y: 505, endPoint x: 418, endPoint y: 512, distance: 122.3
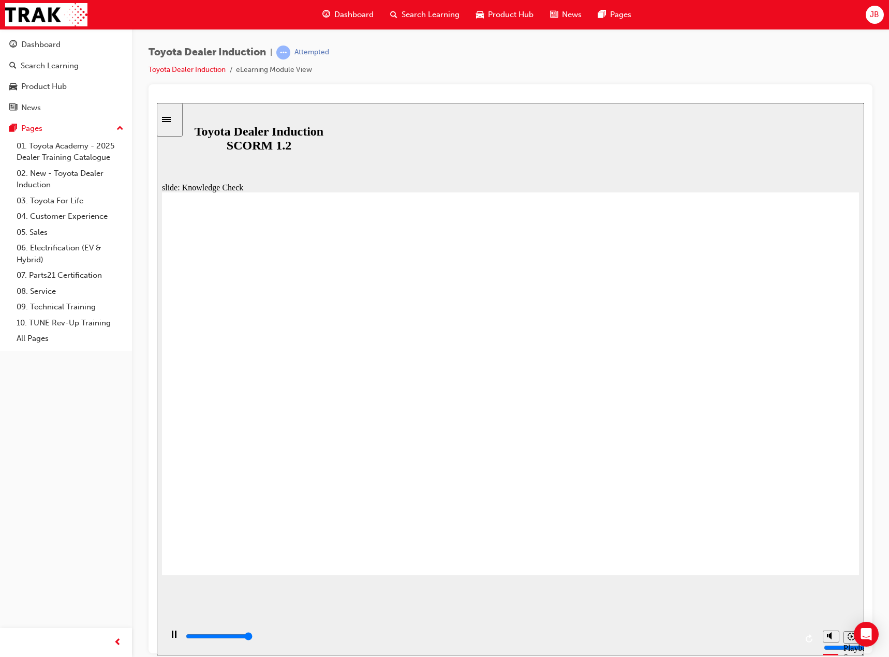
type input "5000"
drag, startPoint x: 463, startPoint y: 281, endPoint x: 509, endPoint y: 314, distance: 56.7
checkbox input "true"
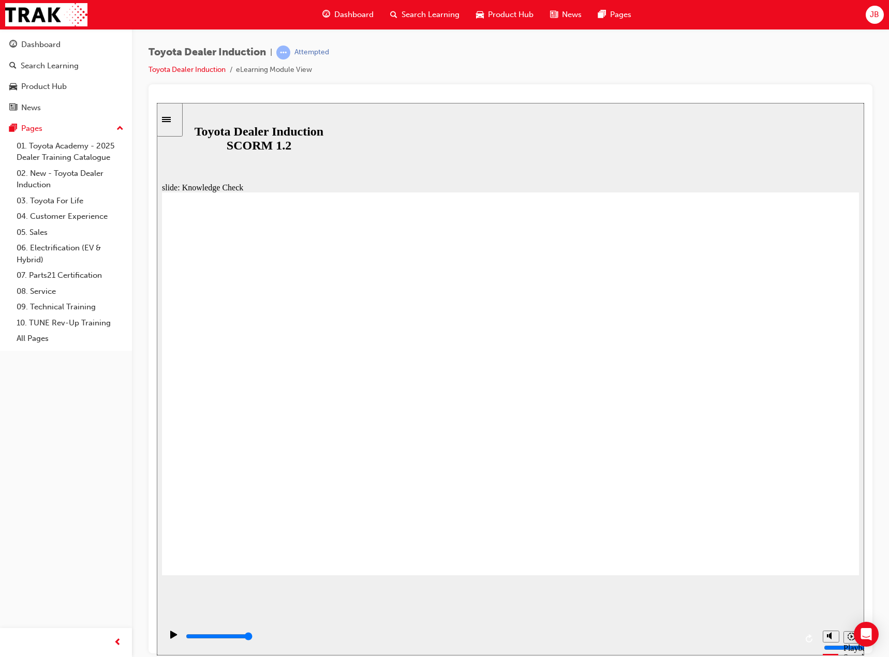
checkbox input "true"
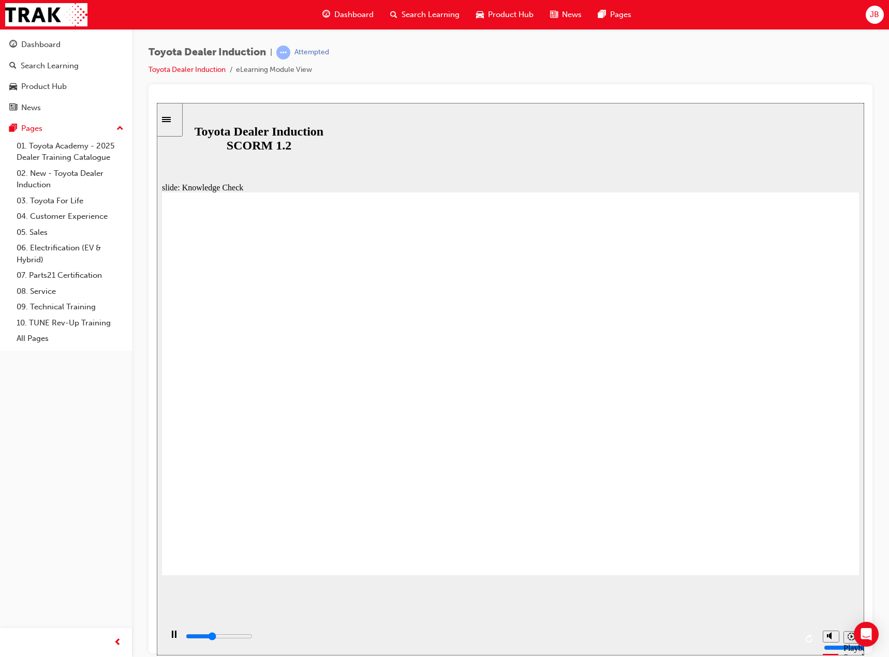
type input "1000"
checkbox input "true"
drag, startPoint x: 415, startPoint y: 377, endPoint x: 412, endPoint y: 382, distance: 5.9
type input "1300"
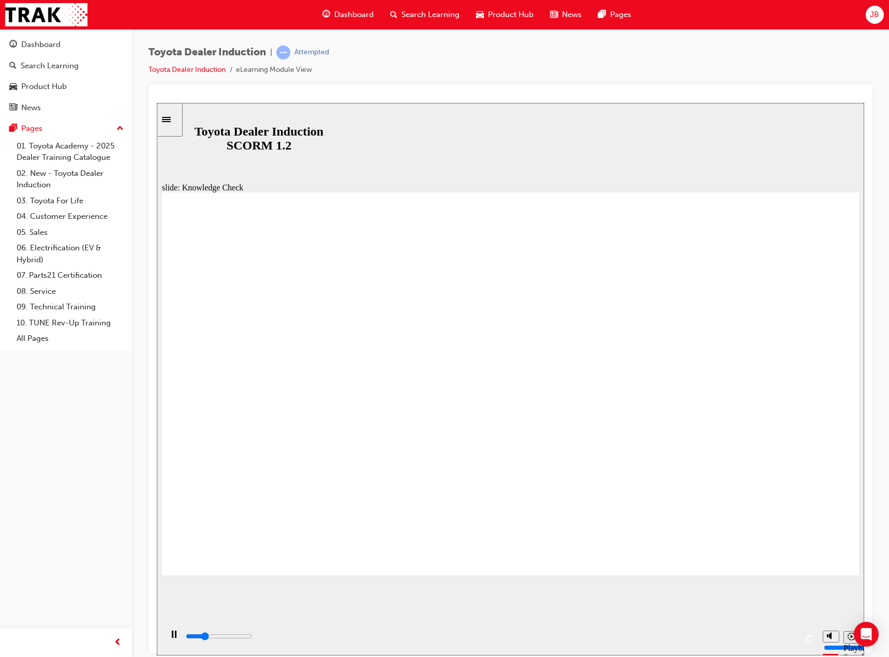
checkbox input "true"
type input "1600"
checkbox input "true"
type input "2000"
checkbox input "true"
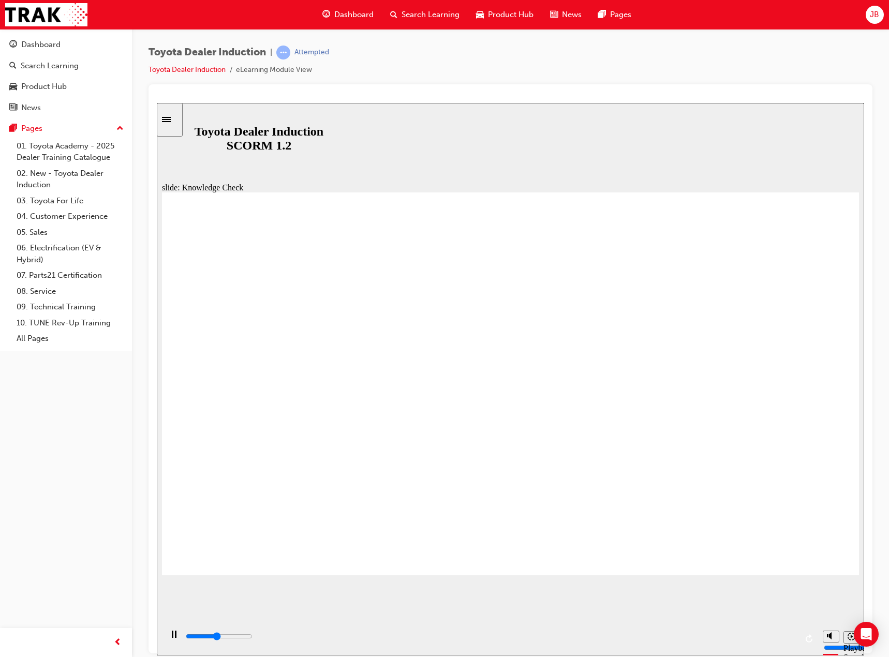
drag, startPoint x: 425, startPoint y: 430, endPoint x: 442, endPoint y: 495, distance: 66.4
type input "2300"
checkbox input "true"
type input "2700"
checkbox input "true"
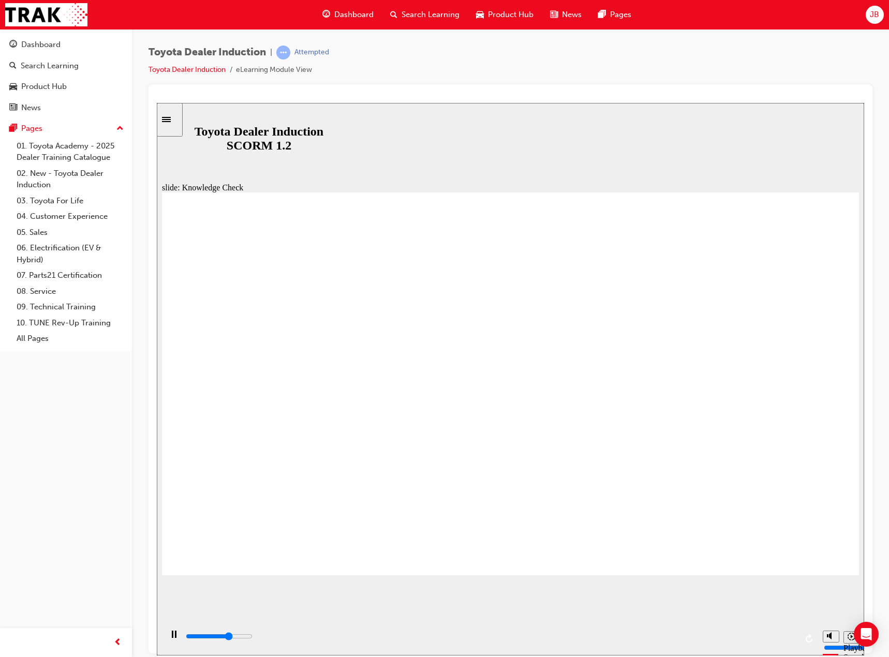
drag, startPoint x: 455, startPoint y: 531, endPoint x: 801, endPoint y: 211, distance: 470.9
drag, startPoint x: 350, startPoint y: 405, endPoint x: 546, endPoint y: 273, distance: 237.1
type input "3100"
radio input "true"
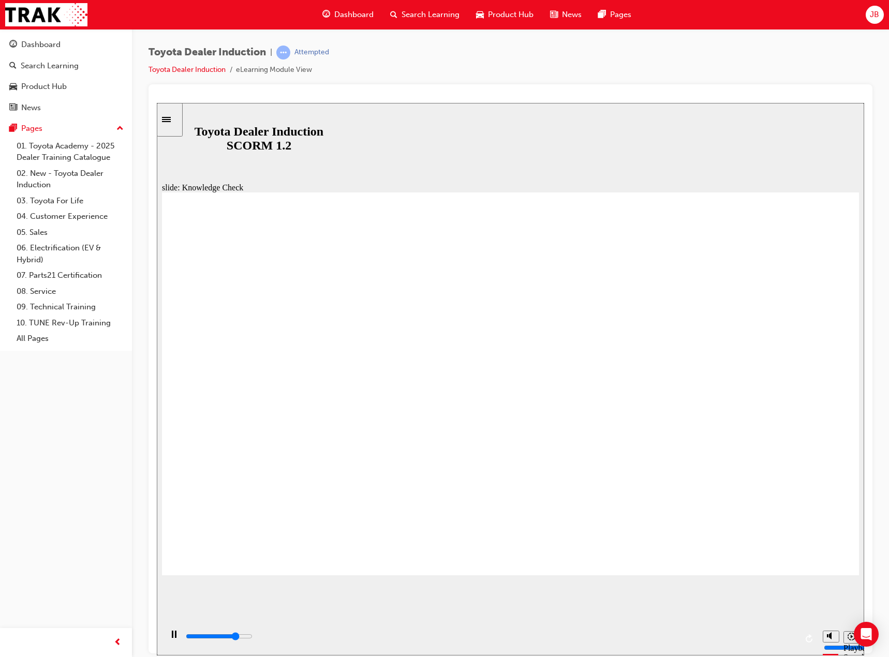
type input "5000"
checkbox input "true"
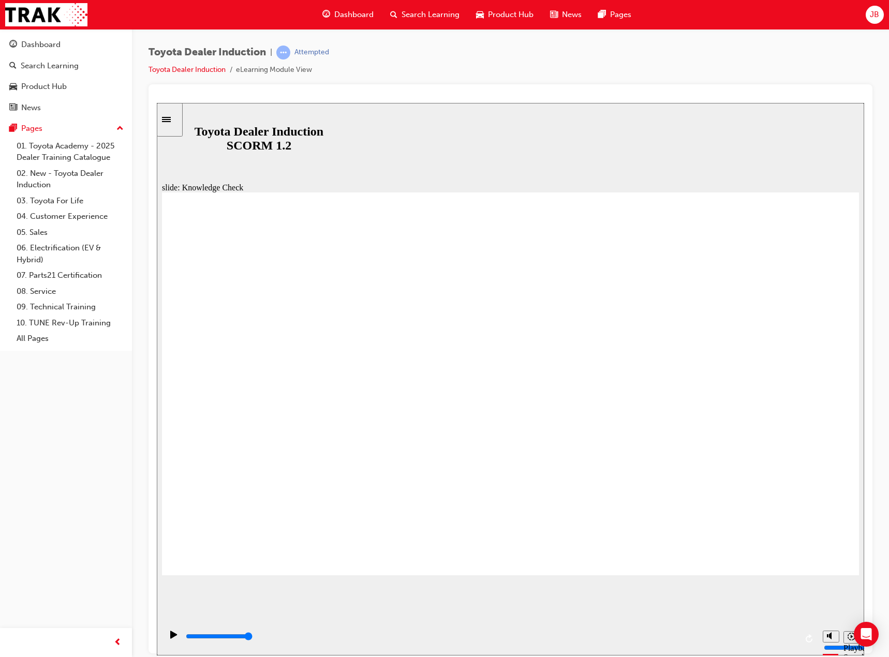
type input "5000"
checkbox input "true"
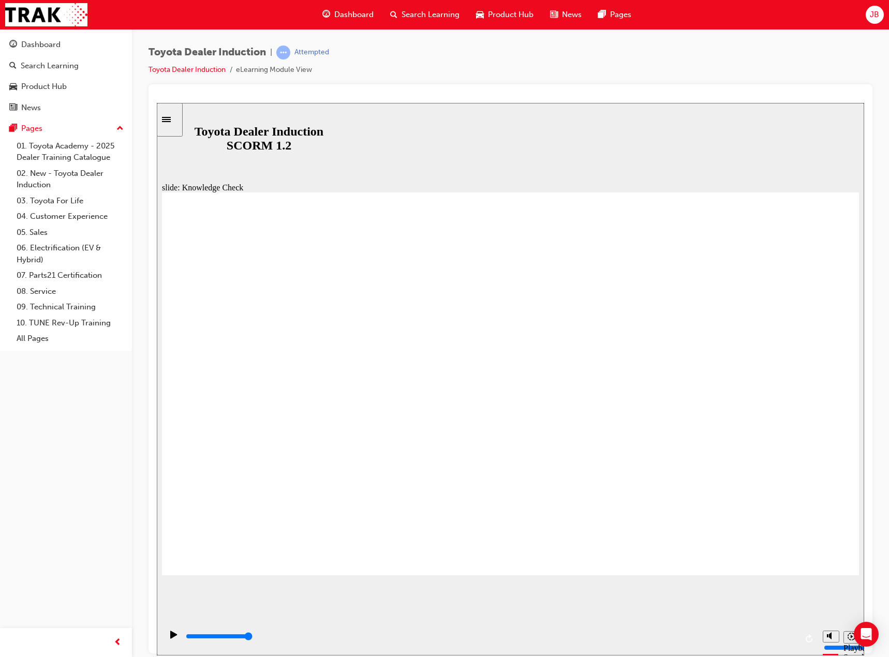
drag, startPoint x: 448, startPoint y: 441, endPoint x: 444, endPoint y: 465, distance: 24.2
checkbox input "true"
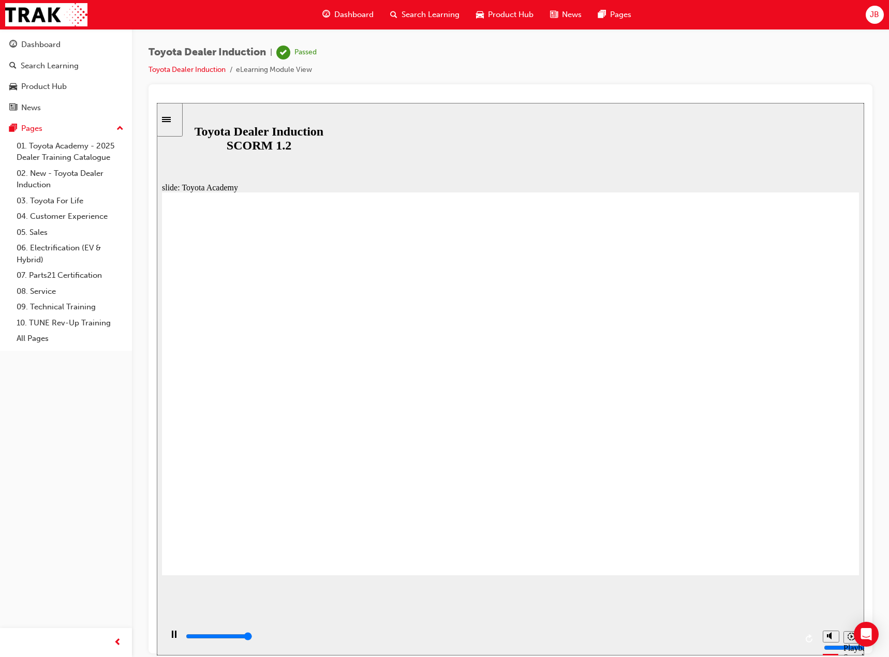
type input "9900"
click at [55, 170] on link "02. New - Toyota Dealer Induction" at bounding box center [69, 179] width 115 height 27
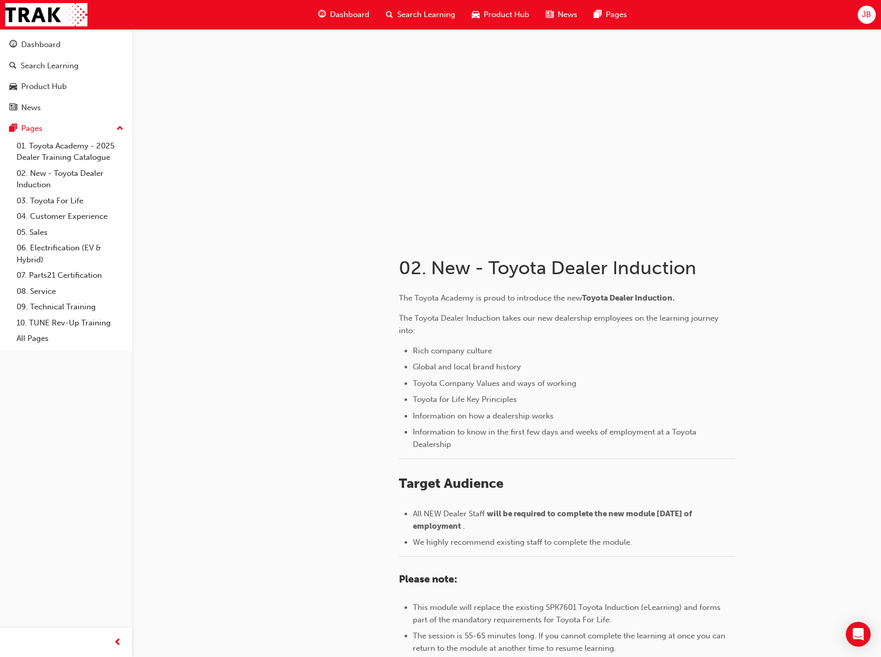
scroll to position [270, 0]
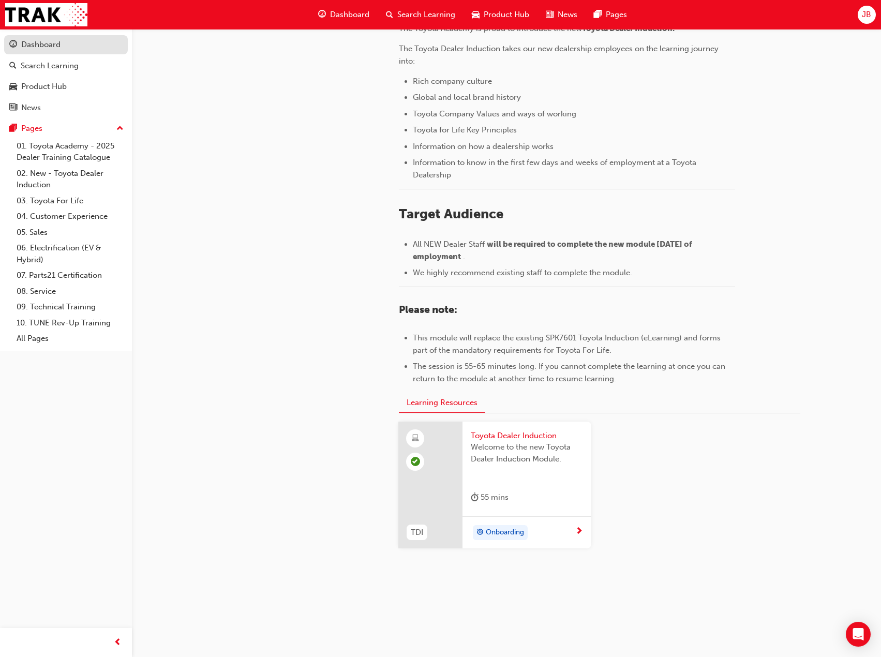
click at [40, 48] on div "Dashboard" at bounding box center [40, 45] width 39 height 12
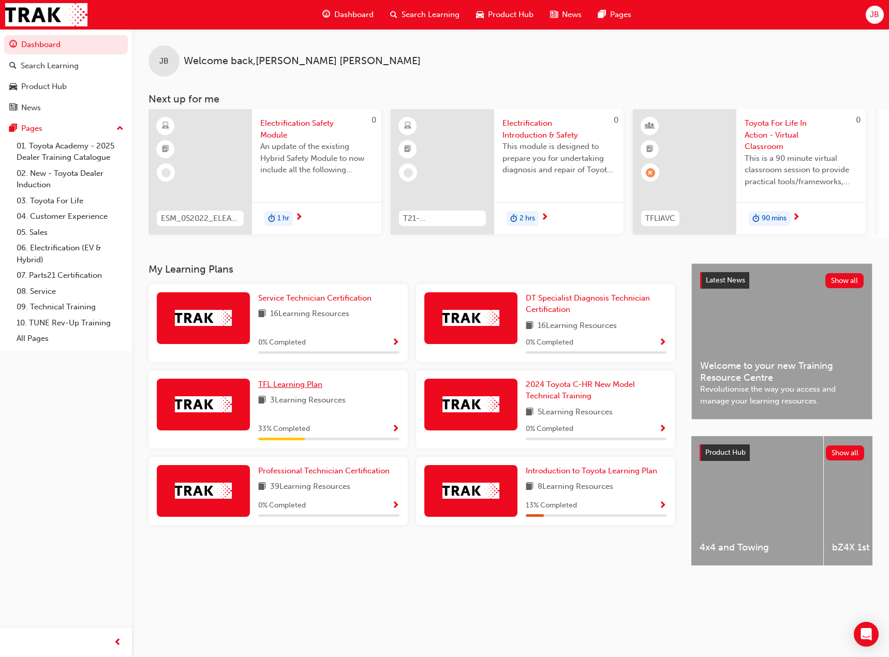
click at [322, 391] on link "TFL Learning Plan" at bounding box center [292, 385] width 68 height 12
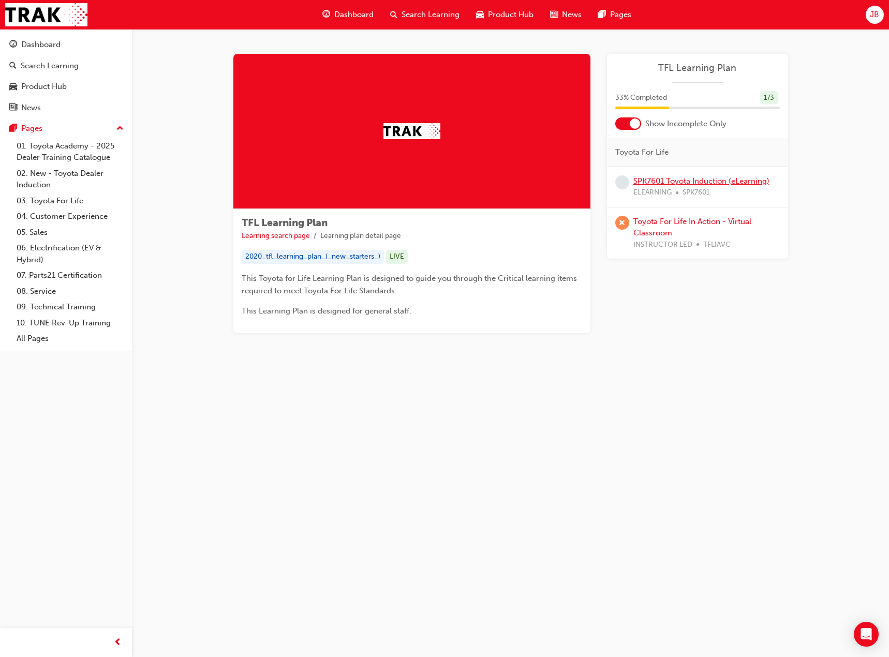
click at [698, 185] on link "SPK7601 Toyota Induction (eLearning)" at bounding box center [701, 180] width 136 height 9
